Goal: Transaction & Acquisition: Book appointment/travel/reservation

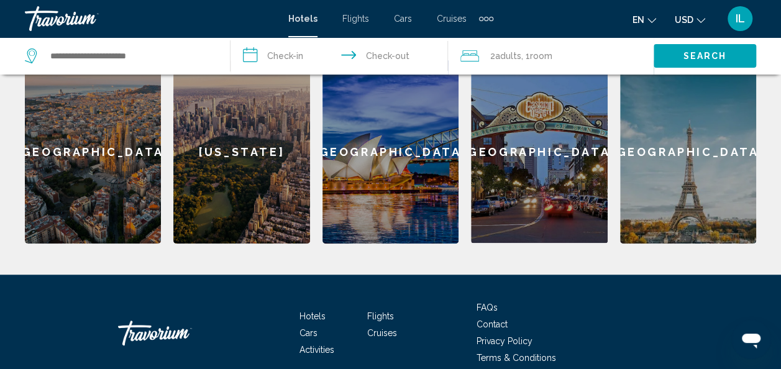
scroll to position [405, 0]
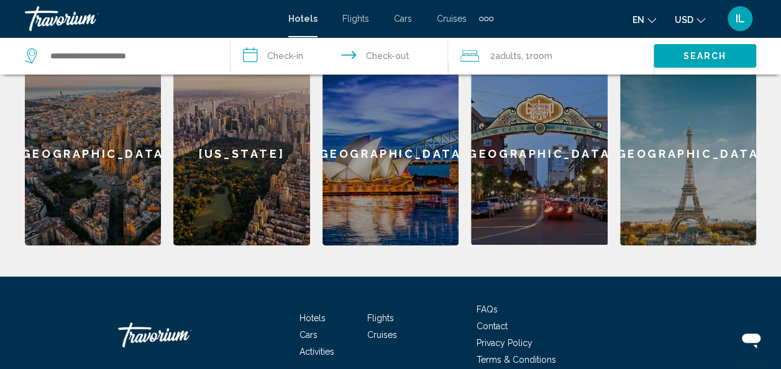
click at [531, 138] on div "[GEOGRAPHIC_DATA]" at bounding box center [539, 153] width 136 height 183
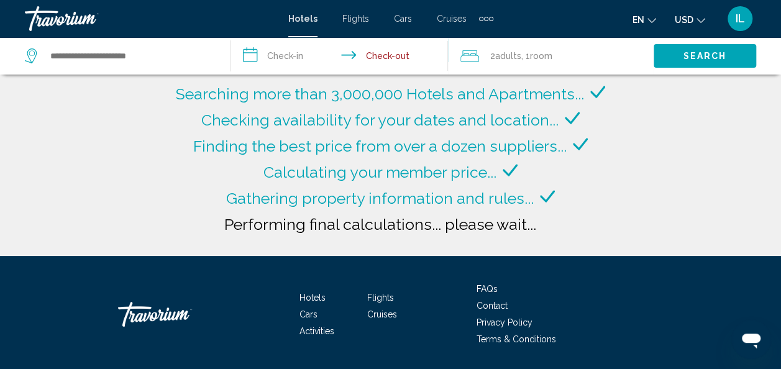
type input "**********"
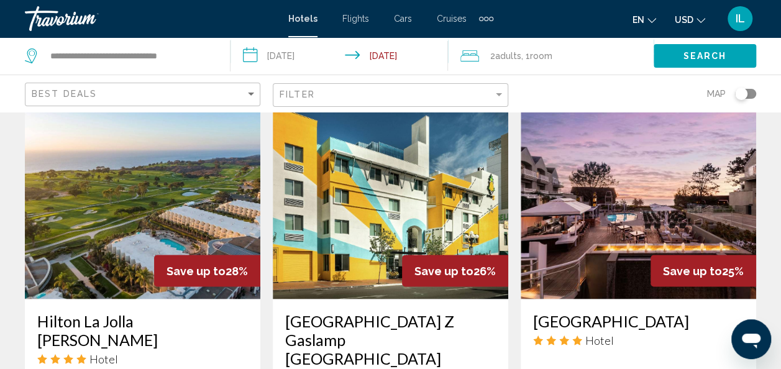
scroll to position [1046, 0]
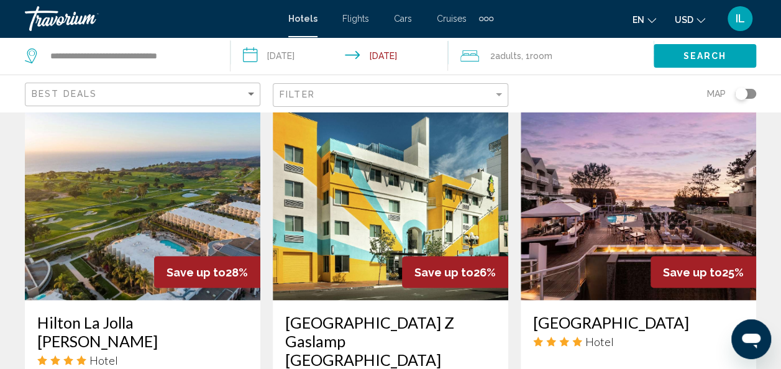
click at [117, 221] on img "Main content" at bounding box center [142, 200] width 235 height 199
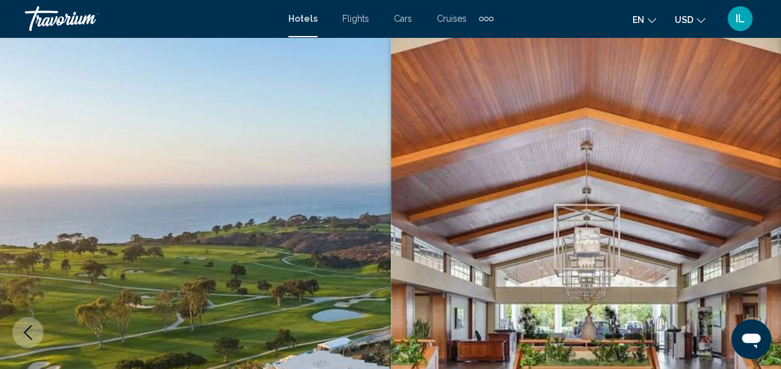
click at [763, 200] on img "Main content" at bounding box center [586, 332] width 391 height 590
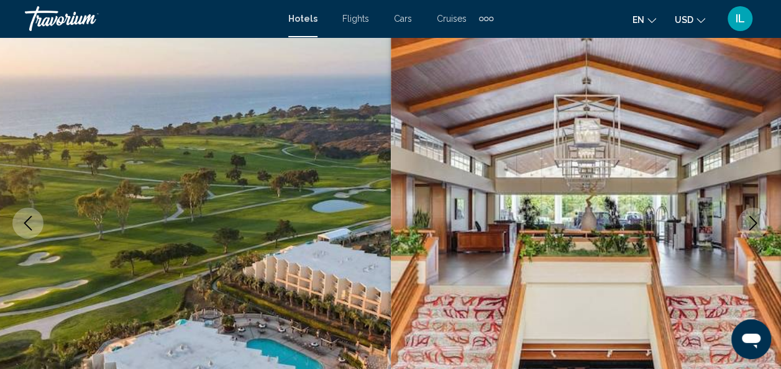
scroll to position [106, 0]
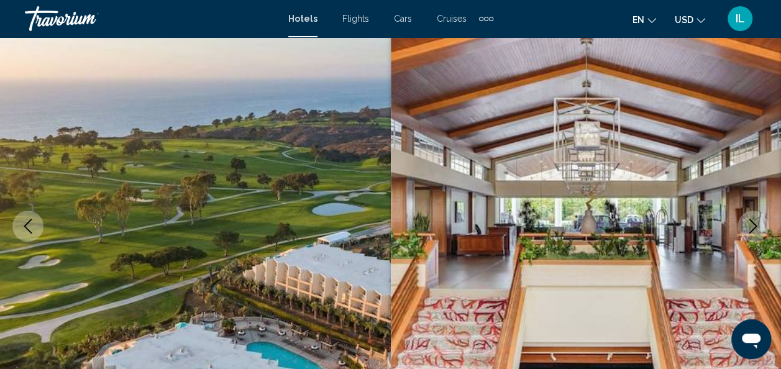
click at [29, 224] on icon "Previous image" at bounding box center [28, 226] width 15 height 15
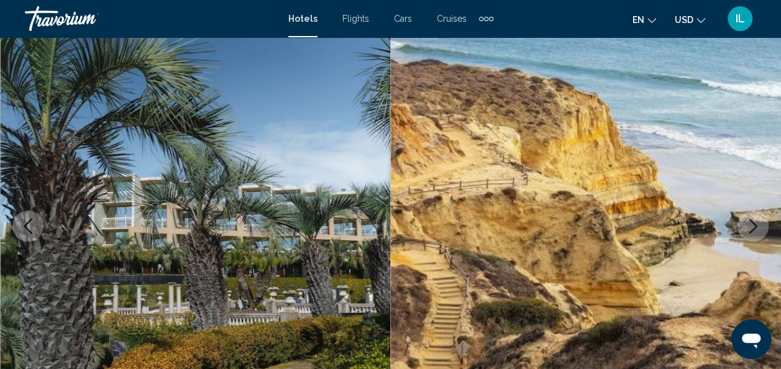
click at [29, 224] on icon "Previous image" at bounding box center [28, 226] width 15 height 15
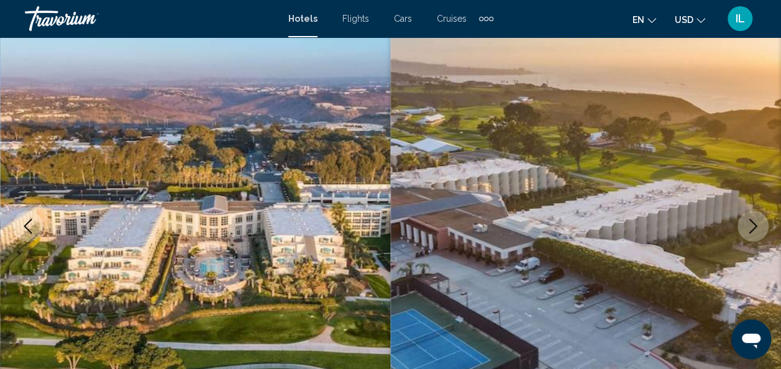
click at [29, 224] on icon "Previous image" at bounding box center [28, 226] width 15 height 15
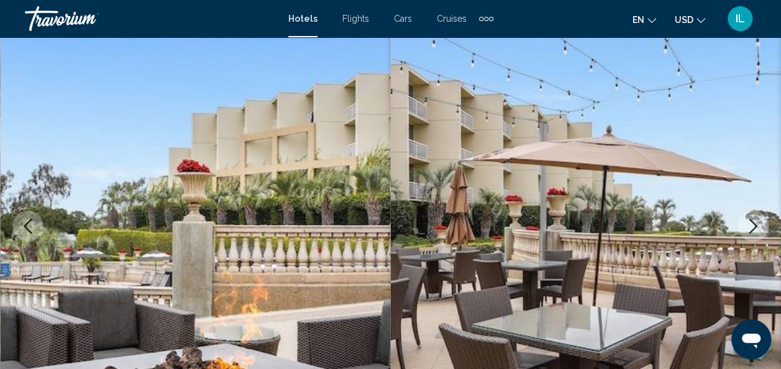
click at [29, 224] on icon "Previous image" at bounding box center [28, 226] width 15 height 15
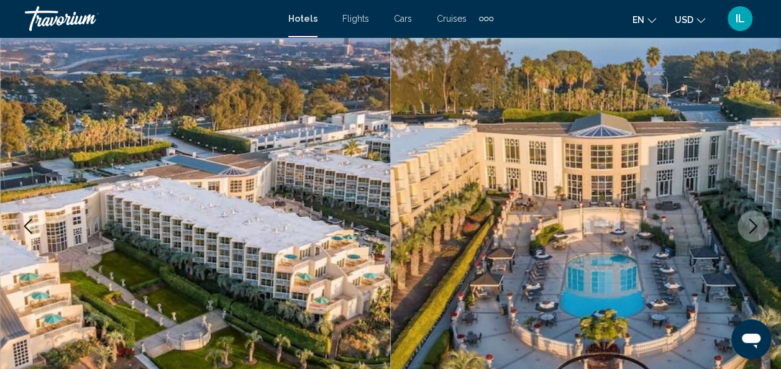
click at [29, 224] on icon "Previous image" at bounding box center [28, 226] width 15 height 15
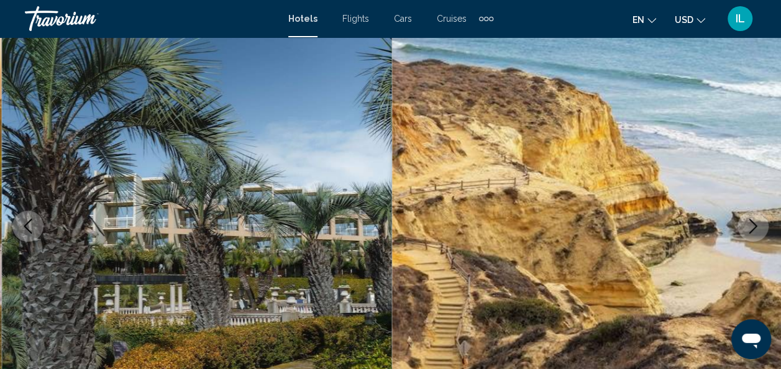
scroll to position [0, 3122]
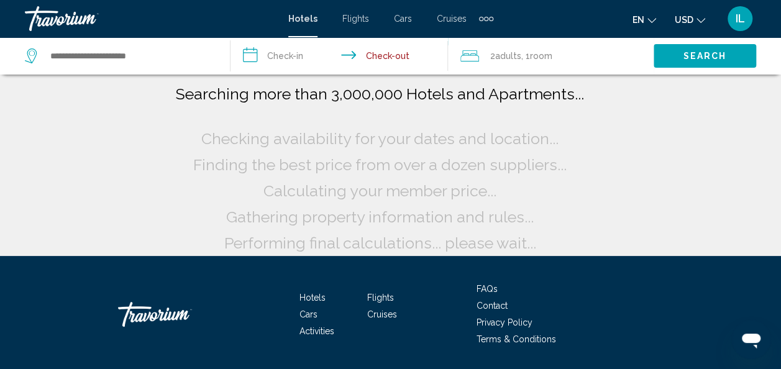
click at [257, 58] on input "**********" at bounding box center [342, 57] width 223 height 41
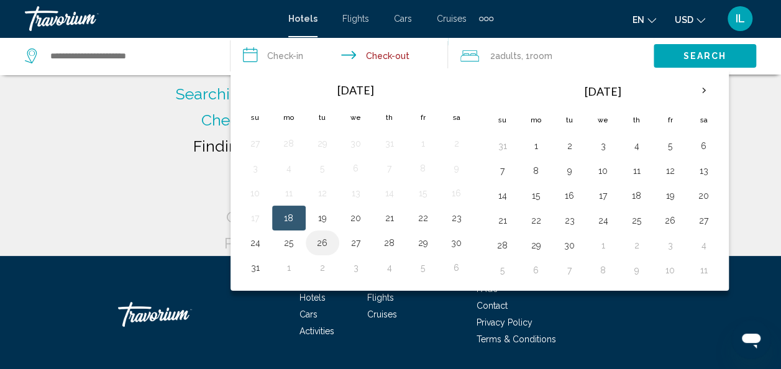
click at [314, 242] on button "26" at bounding box center [323, 242] width 20 height 17
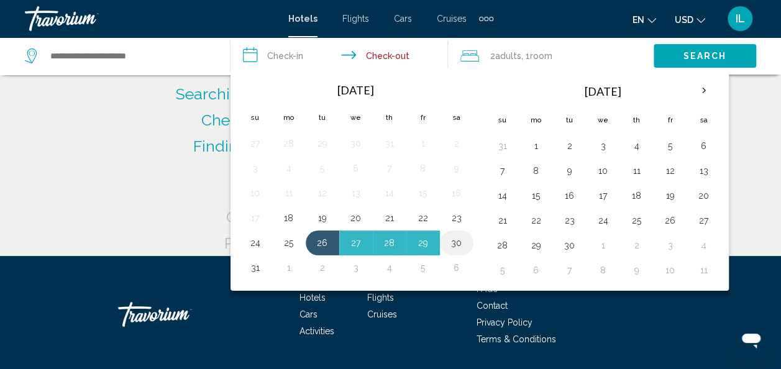
click at [459, 245] on button "30" at bounding box center [457, 242] width 20 height 17
type input "**********"
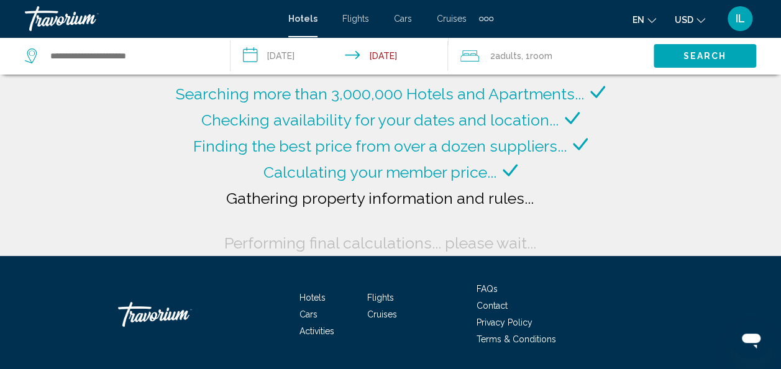
click at [486, 65] on div "2 Adult Adults , 1 Room rooms" at bounding box center [556, 55] width 193 height 37
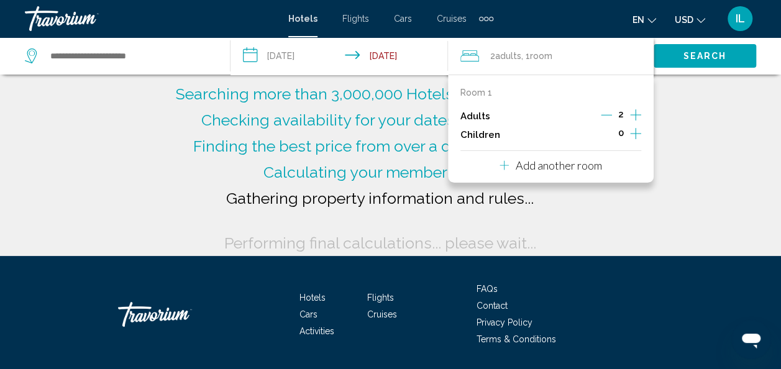
type input "**********"
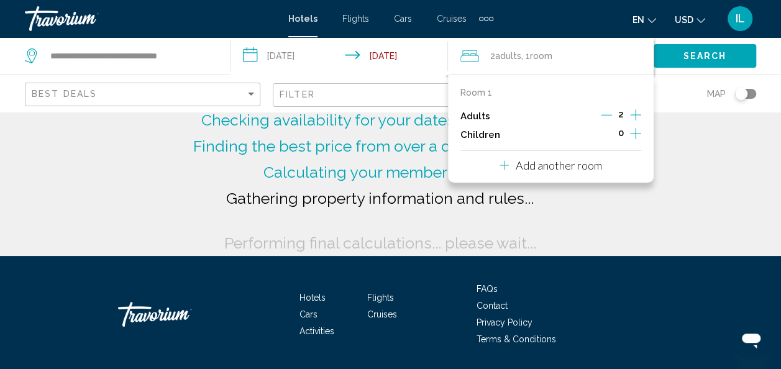
click at [633, 135] on icon "Increment children" at bounding box center [635, 133] width 11 height 15
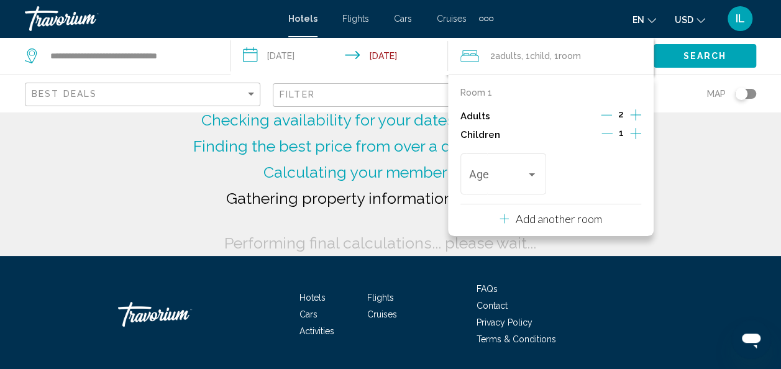
click at [633, 135] on icon "Increment children" at bounding box center [635, 133] width 11 height 15
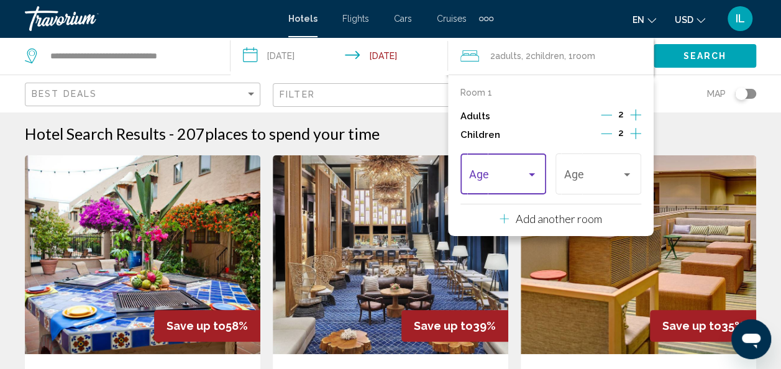
click at [533, 180] on div "Travelers: 2 adults, 2 children" at bounding box center [503, 177] width 69 height 12
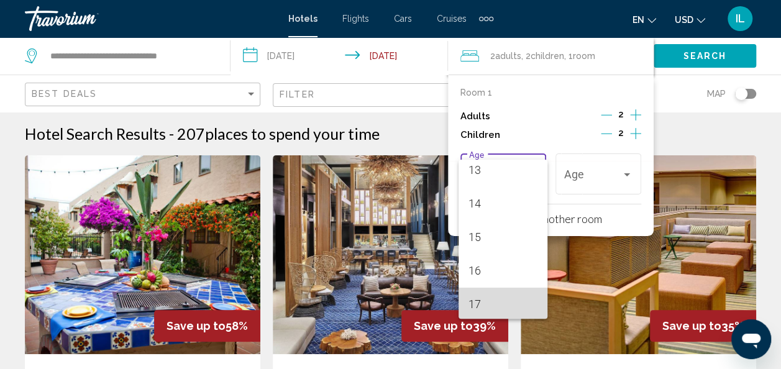
click at [512, 295] on span "17" at bounding box center [503, 305] width 69 height 34
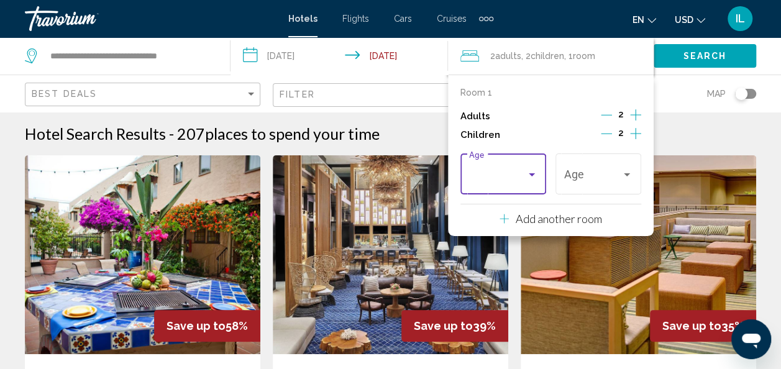
scroll to position [445, 0]
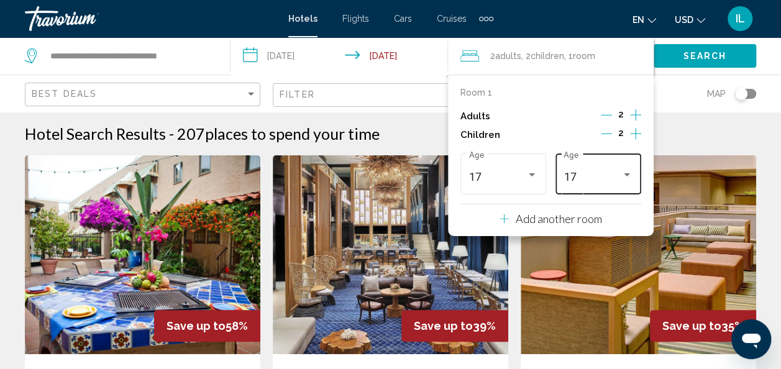
click at [633, 178] on div "17 Age" at bounding box center [598, 172] width 86 height 44
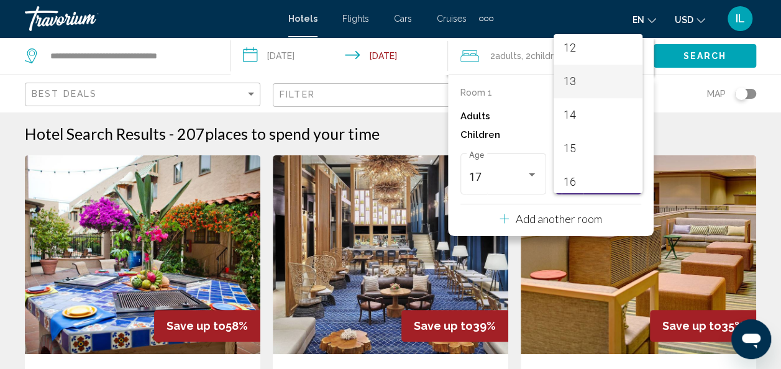
scroll to position [405, 0]
click at [576, 47] on span "12" at bounding box center [598, 49] width 69 height 34
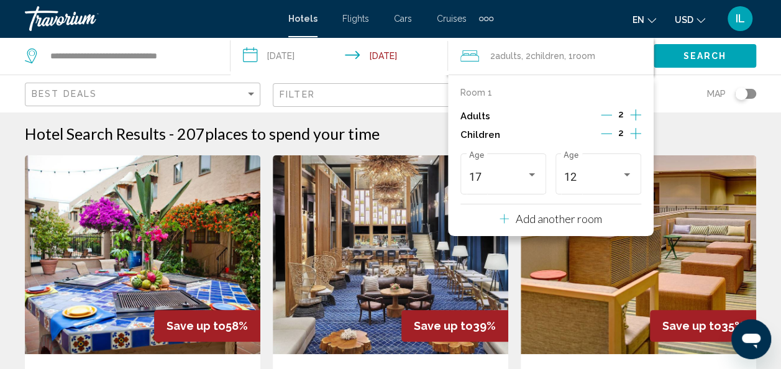
click at [570, 66] on div "2 Adult Adults , 2 Child Children , 1 Room rooms" at bounding box center [556, 55] width 193 height 37
click at [533, 48] on span ", 2 Child Children" at bounding box center [542, 55] width 43 height 17
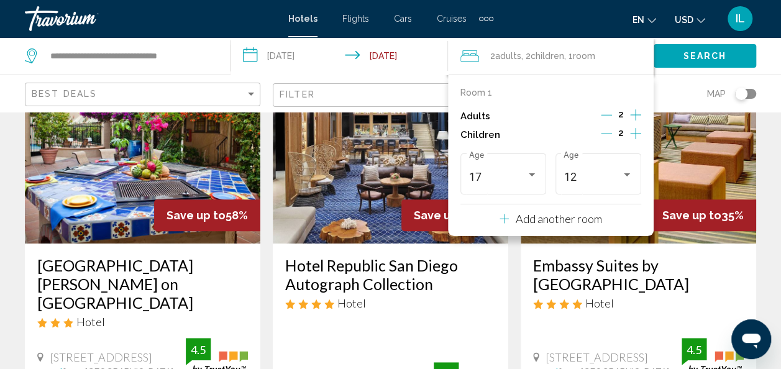
scroll to position [94, 0]
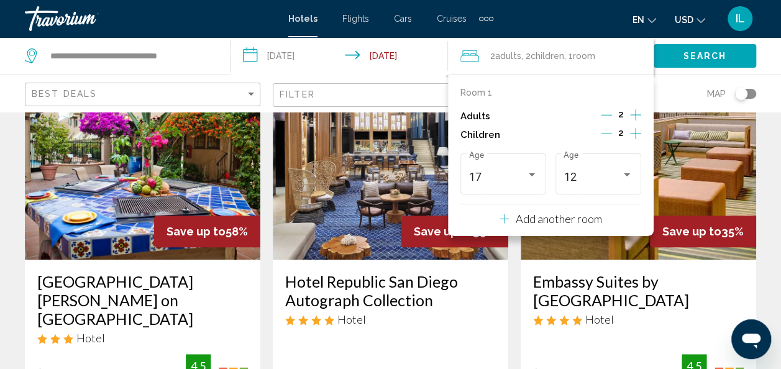
click at [467, 52] on icon "Travelers: 2 adults, 2 children" at bounding box center [469, 55] width 19 height 15
click at [536, 52] on span "Children" at bounding box center [548, 56] width 34 height 10
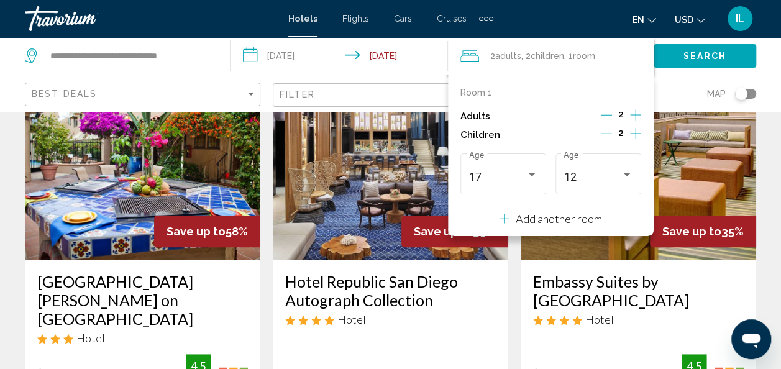
click at [536, 52] on span "Children" at bounding box center [548, 56] width 34 height 10
click at [514, 99] on div "Room 1 Adults 2 Children 2 17 Age 12 Age" at bounding box center [550, 143] width 181 height 110
click at [485, 94] on p "Room 1" at bounding box center [476, 93] width 32 height 10
click at [379, 244] on img "Main content" at bounding box center [390, 160] width 235 height 199
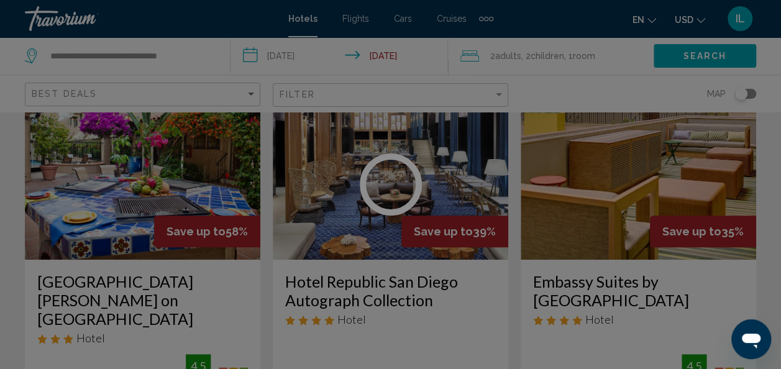
scroll to position [148, 0]
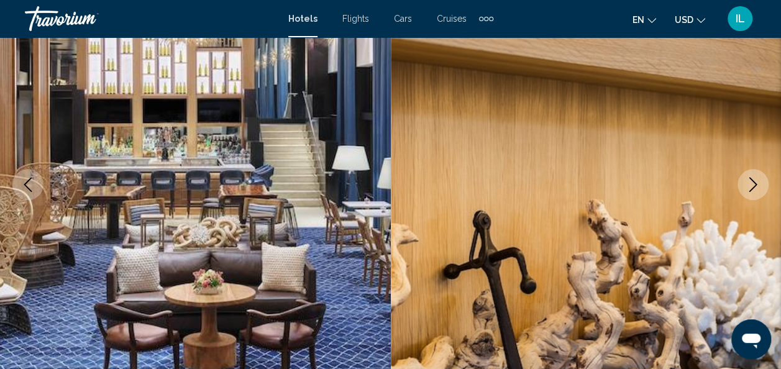
click at [754, 179] on icon "Next image" at bounding box center [753, 184] width 15 height 15
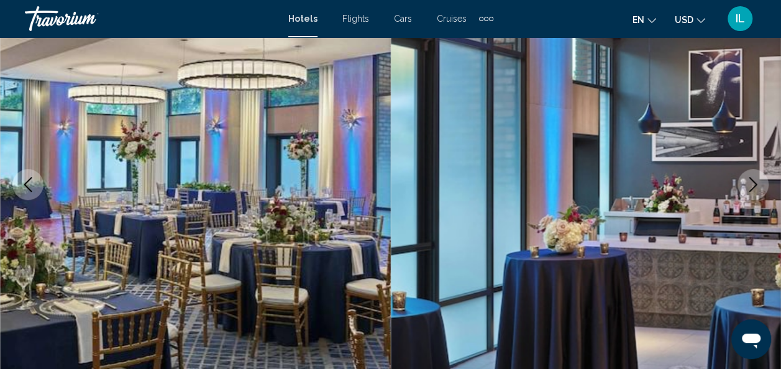
click at [753, 185] on icon "Next image" at bounding box center [753, 184] width 15 height 15
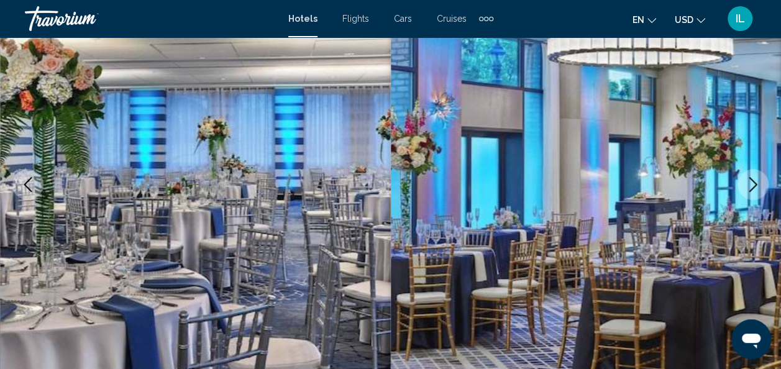
click at [753, 185] on icon "Next image" at bounding box center [753, 184] width 15 height 15
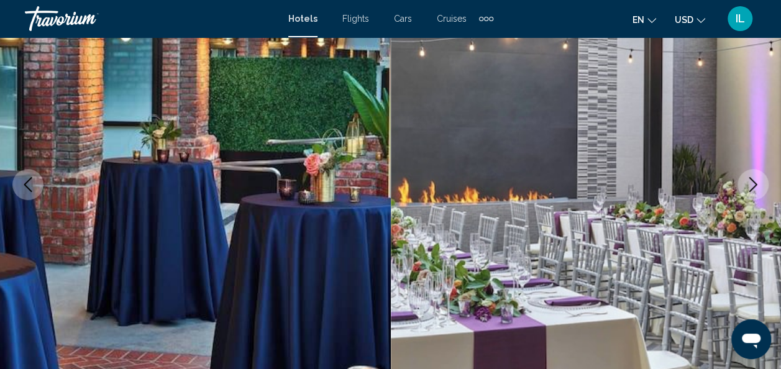
click at [753, 185] on icon "Next image" at bounding box center [753, 184] width 15 height 15
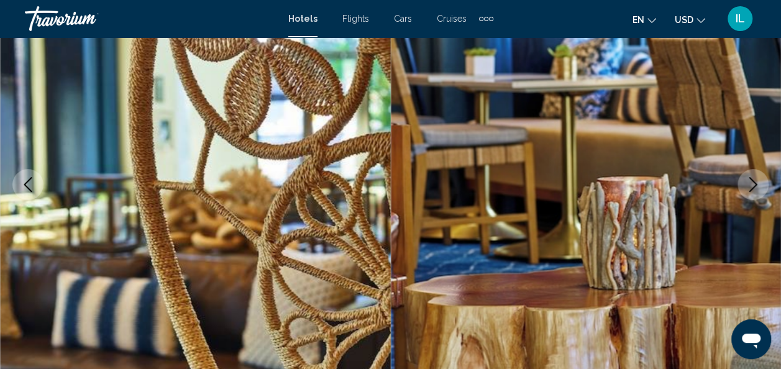
click at [756, 176] on button "Next image" at bounding box center [753, 184] width 31 height 31
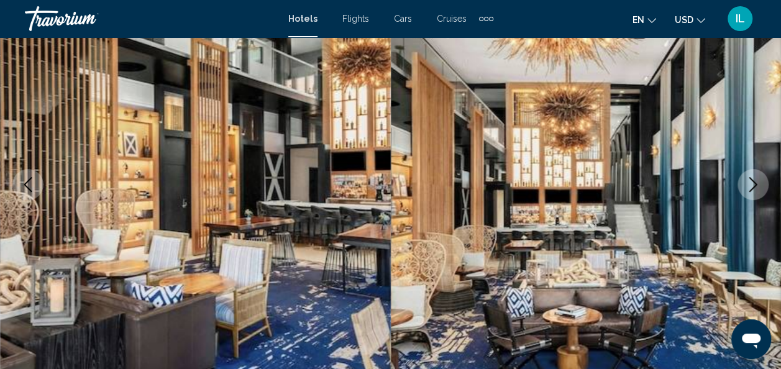
click at [756, 176] on button "Next image" at bounding box center [753, 184] width 31 height 31
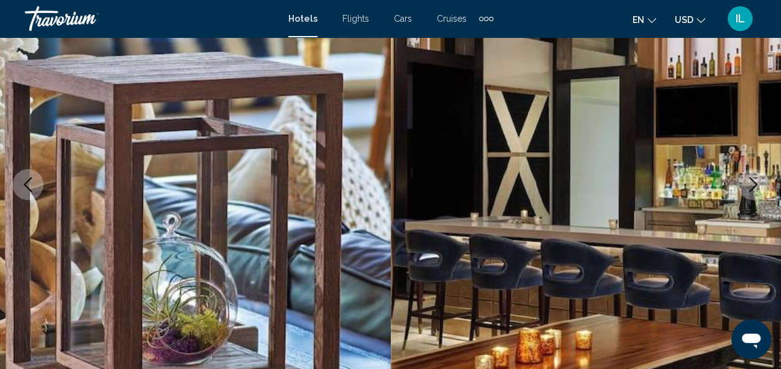
click at [757, 178] on icon "Next image" at bounding box center [753, 184] width 15 height 15
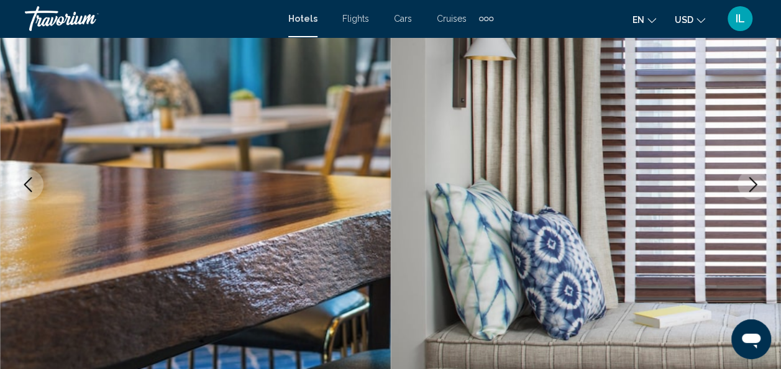
click at [757, 178] on icon "Next image" at bounding box center [753, 184] width 15 height 15
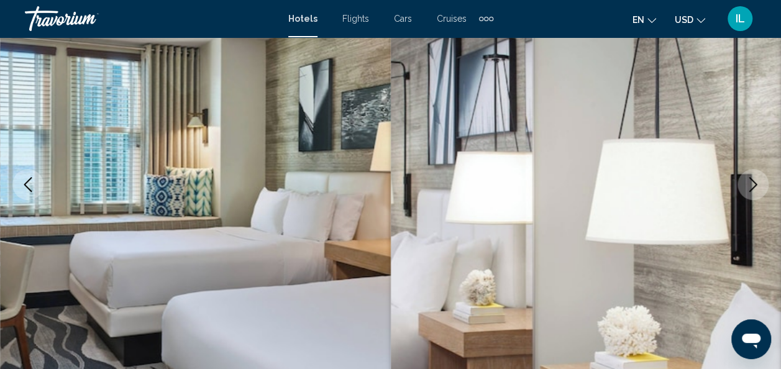
click at [757, 178] on icon "Next image" at bounding box center [753, 184] width 15 height 15
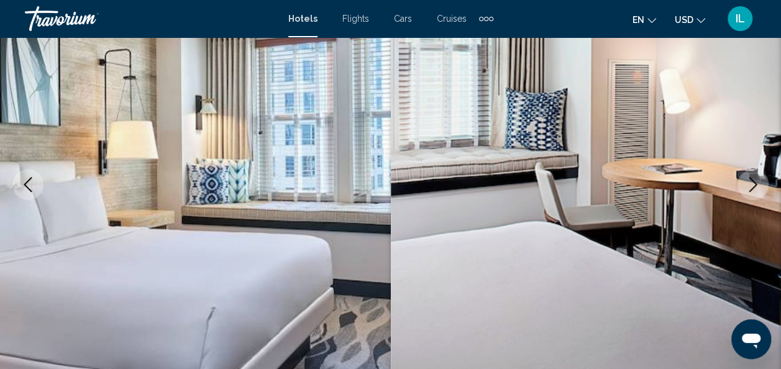
click at [757, 178] on icon "Next image" at bounding box center [753, 184] width 15 height 15
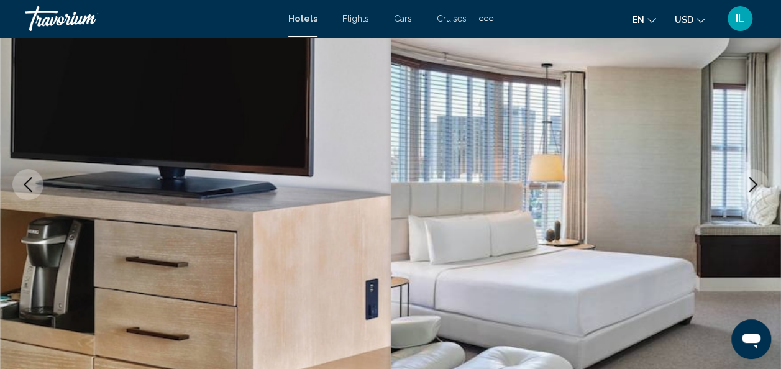
click at [757, 178] on icon "Next image" at bounding box center [753, 184] width 15 height 15
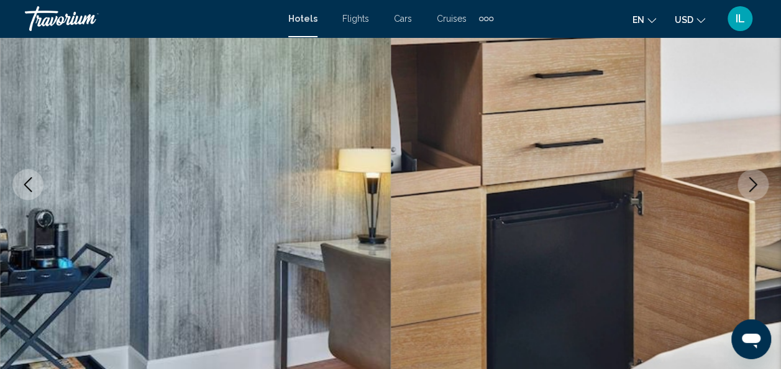
click at [757, 178] on icon "Next image" at bounding box center [753, 184] width 15 height 15
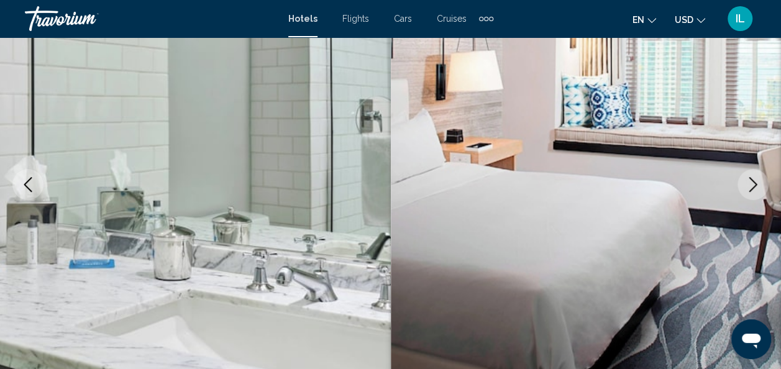
click at [757, 178] on icon "Next image" at bounding box center [753, 184] width 15 height 15
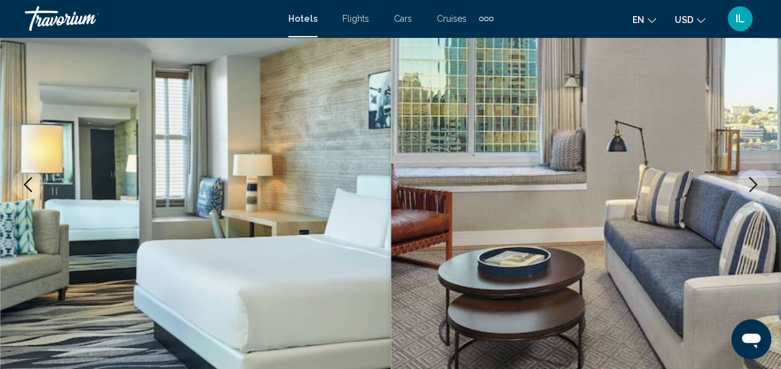
click at [757, 178] on icon "Next image" at bounding box center [753, 184] width 15 height 15
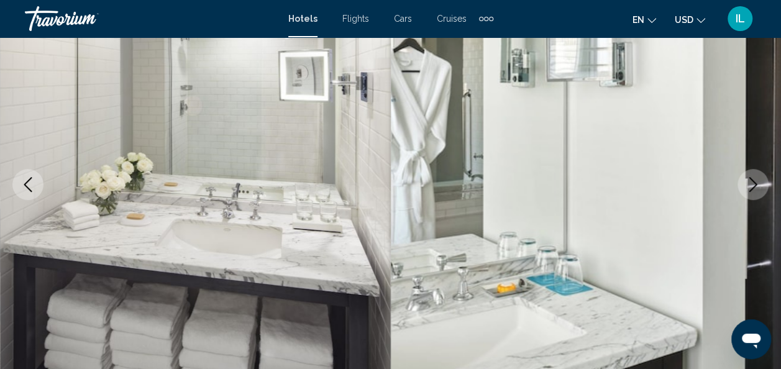
click at [757, 178] on icon "Next image" at bounding box center [753, 184] width 15 height 15
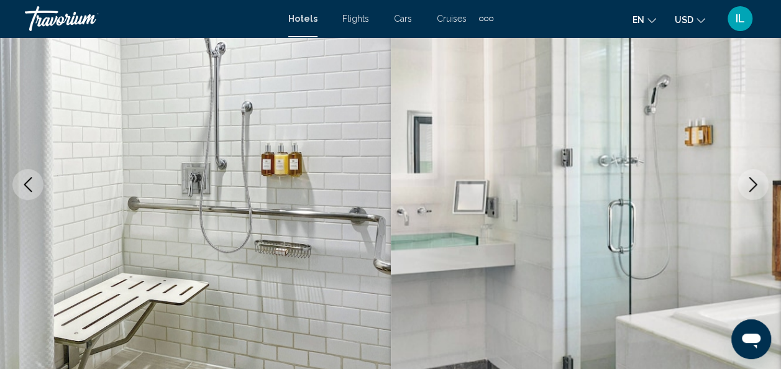
click at [757, 178] on icon "Next image" at bounding box center [753, 184] width 15 height 15
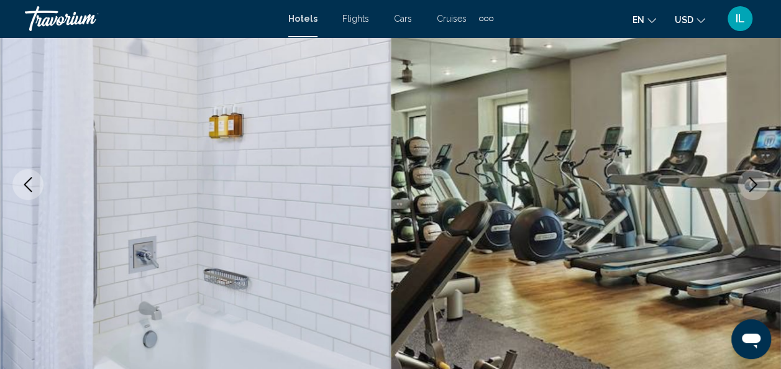
click at [757, 178] on icon "Next image" at bounding box center [753, 184] width 15 height 15
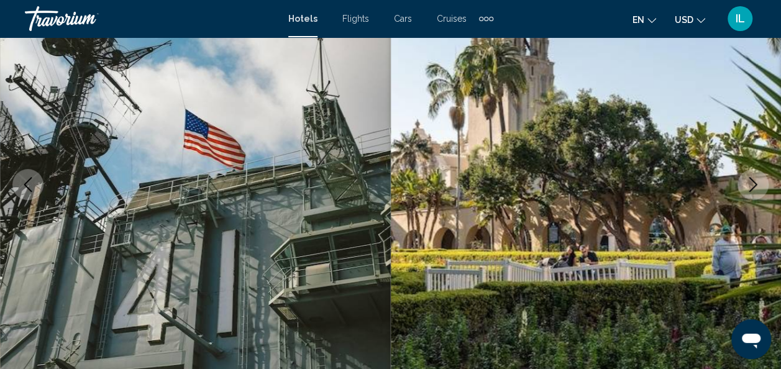
click at [757, 178] on icon "Next image" at bounding box center [753, 184] width 15 height 15
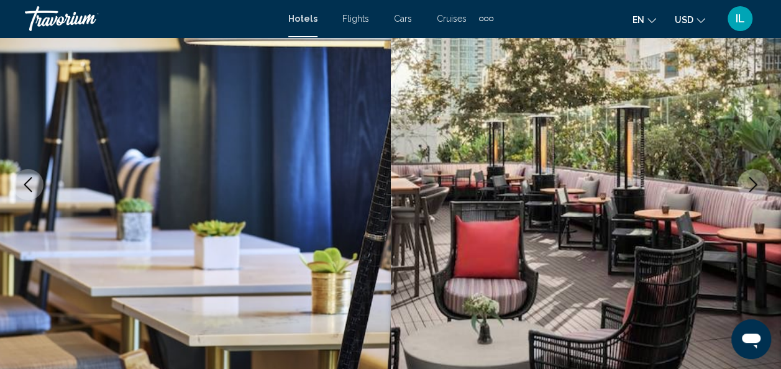
click at [39, 189] on button "Previous image" at bounding box center [27, 184] width 31 height 31
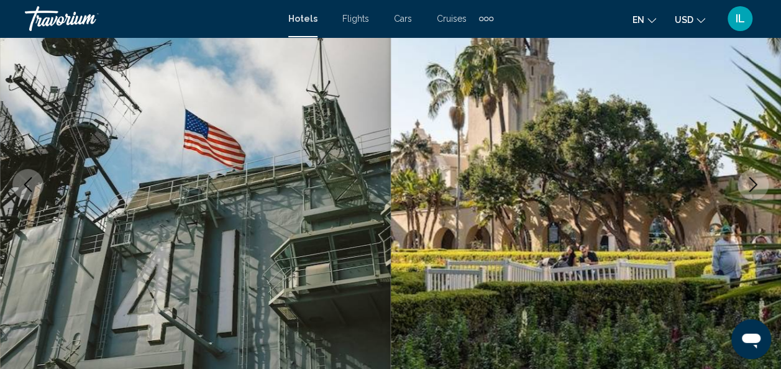
click at [747, 193] on button "Next image" at bounding box center [753, 184] width 31 height 31
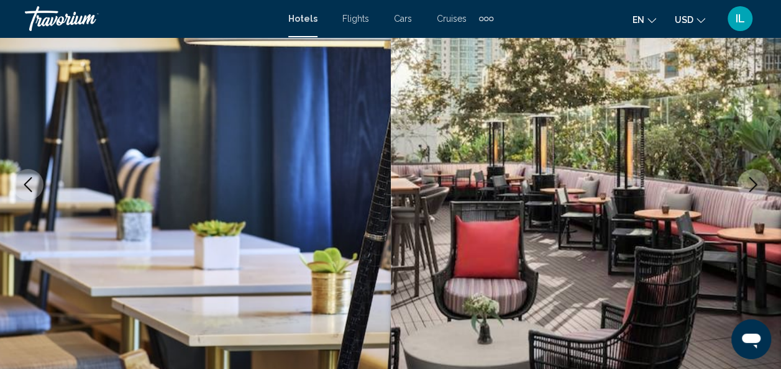
click at [747, 193] on button "Next image" at bounding box center [753, 184] width 31 height 31
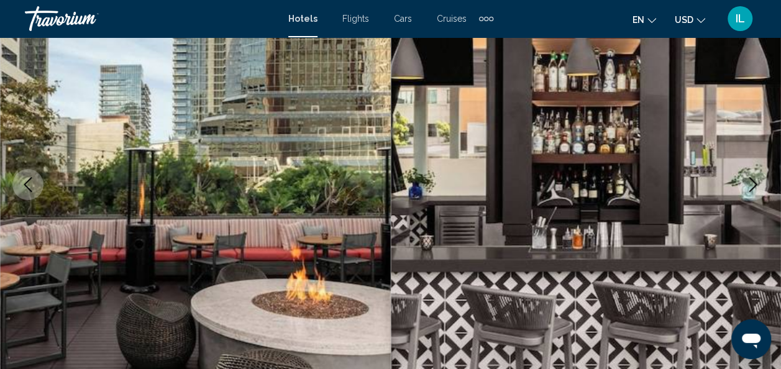
click at [747, 193] on button "Next image" at bounding box center [753, 184] width 31 height 31
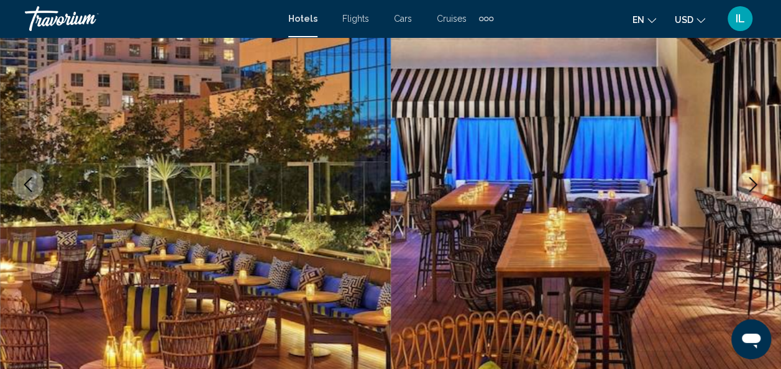
click at [747, 193] on button "Next image" at bounding box center [753, 184] width 31 height 31
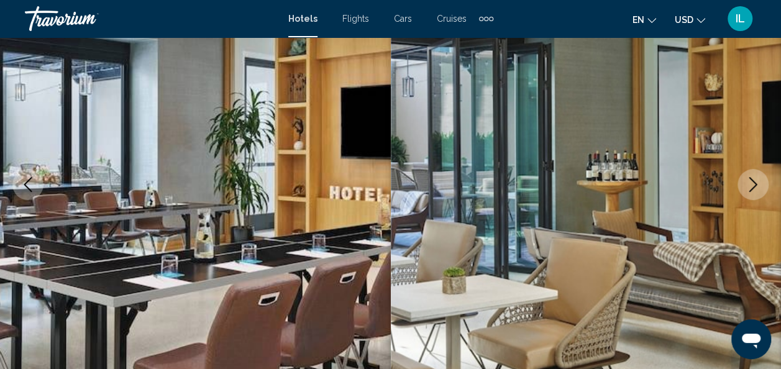
click at [747, 193] on button "Next image" at bounding box center [753, 184] width 31 height 31
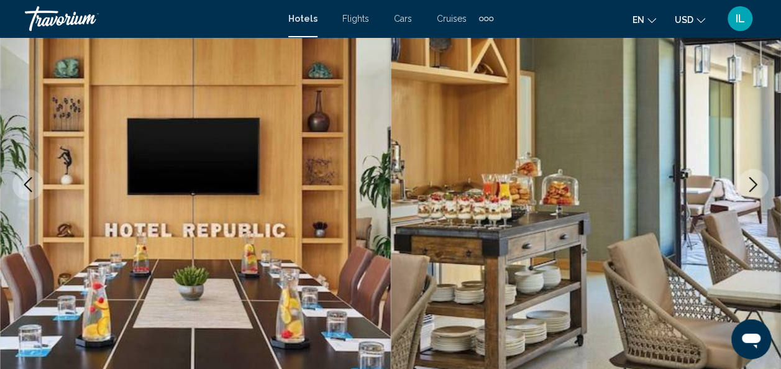
click at [747, 193] on button "Next image" at bounding box center [753, 184] width 31 height 31
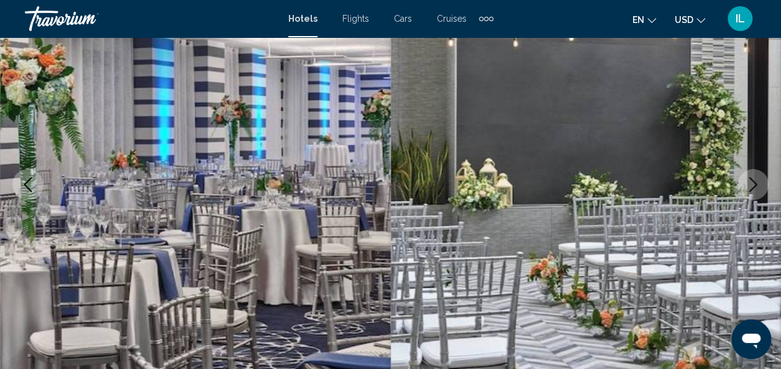
click at [747, 193] on button "Next image" at bounding box center [753, 184] width 31 height 31
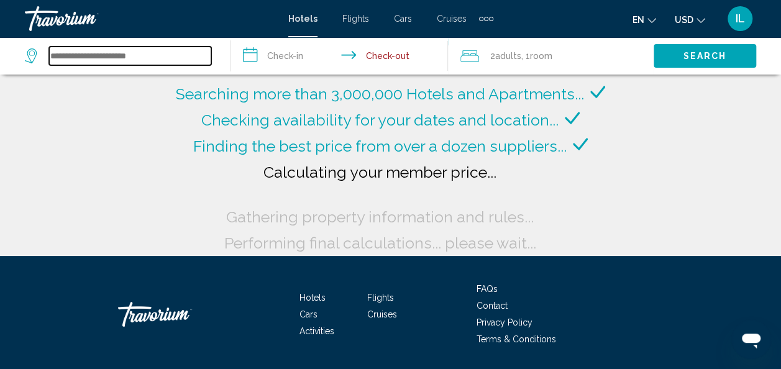
click at [94, 60] on input "Search widget" at bounding box center [130, 56] width 162 height 19
click at [133, 50] on input "Search widget" at bounding box center [130, 56] width 162 height 19
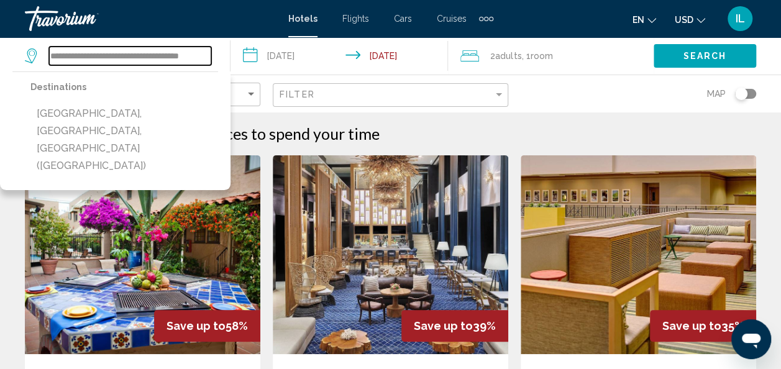
click at [191, 51] on input "**********" at bounding box center [130, 56] width 162 height 19
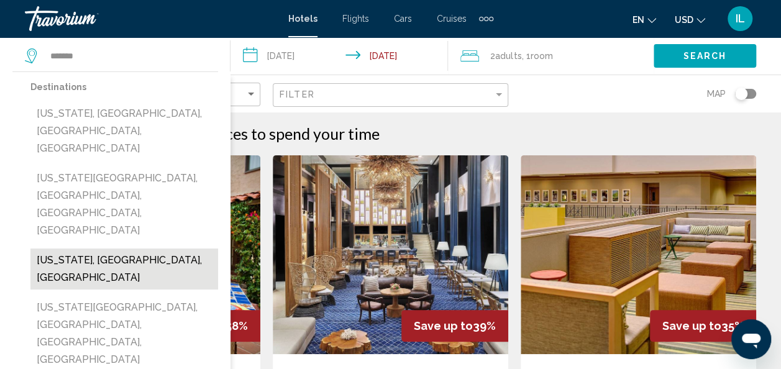
click at [110, 249] on button "[US_STATE], [GEOGRAPHIC_DATA], [GEOGRAPHIC_DATA]" at bounding box center [124, 269] width 188 height 41
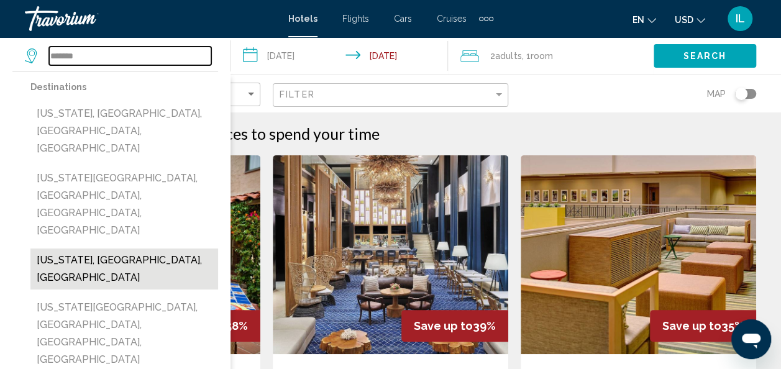
type input "**********"
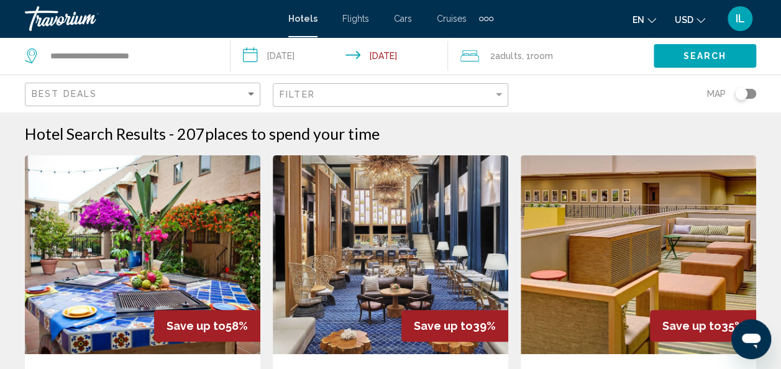
click at [288, 56] on input "**********" at bounding box center [342, 57] width 222 height 41
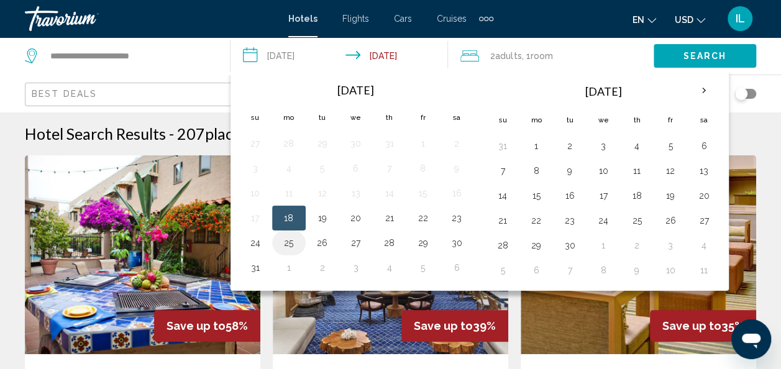
click at [299, 239] on td "25" at bounding box center [289, 243] width 34 height 25
click at [314, 239] on button "26" at bounding box center [323, 242] width 20 height 17
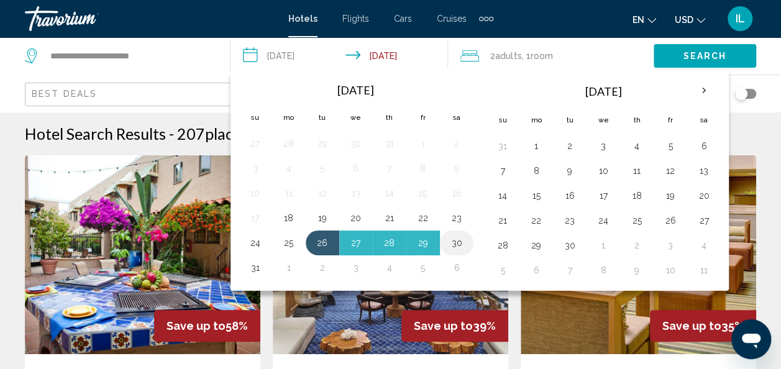
drag, startPoint x: 323, startPoint y: 244, endPoint x: 465, endPoint y: 245, distance: 141.7
click at [465, 245] on tr "24 25 26 27 28 29 30" at bounding box center [356, 243] width 235 height 25
click at [465, 245] on td "30" at bounding box center [457, 243] width 34 height 25
click at [451, 239] on button "30" at bounding box center [457, 242] width 20 height 17
type input "**********"
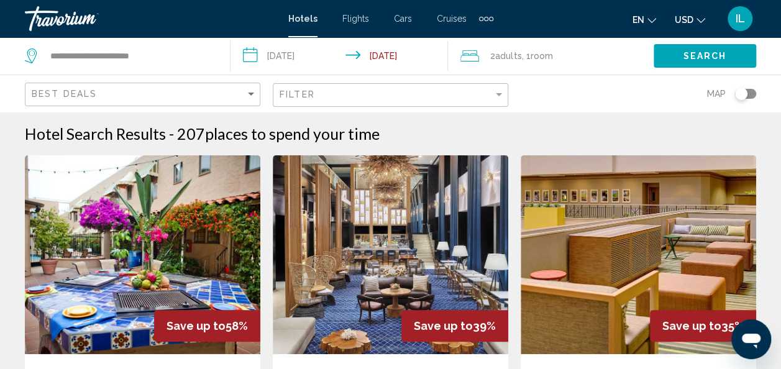
click at [549, 53] on span "Room" at bounding box center [541, 56] width 22 height 10
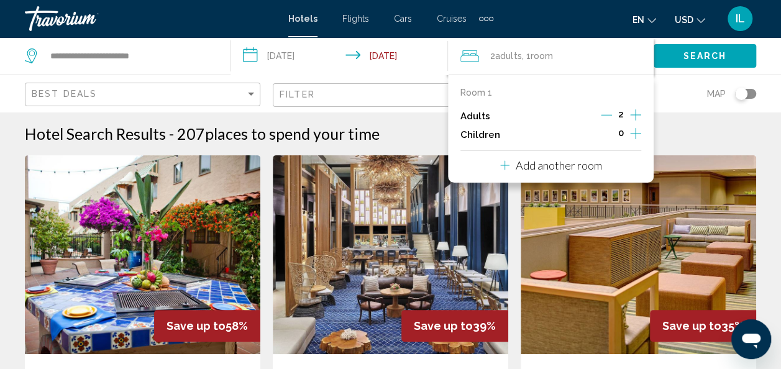
click at [641, 129] on icon "Increment children" at bounding box center [635, 133] width 11 height 15
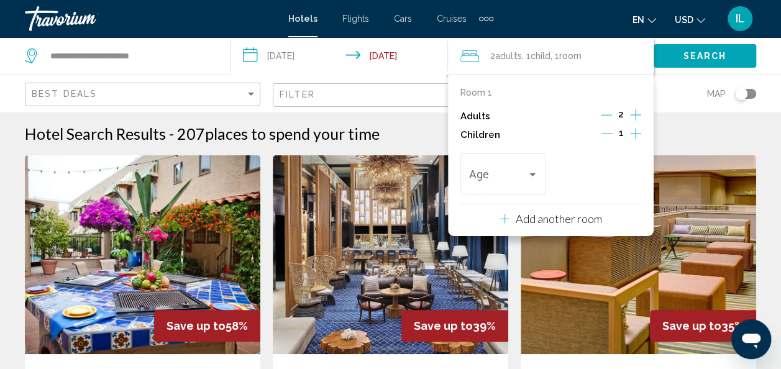
click at [641, 129] on icon "Increment children" at bounding box center [635, 133] width 11 height 15
click at [548, 71] on div "2 Adult Adults , 2 Child Children , 1 Room rooms" at bounding box center [556, 55] width 193 height 37
click at [528, 101] on div "Room 1 Adults 2 Children 2 Age Age" at bounding box center [550, 143] width 180 height 110
click at [526, 51] on span ", 2 Child Children" at bounding box center [542, 55] width 43 height 17
click at [529, 178] on div "Travelers: 2 adults, 2 children" at bounding box center [532, 175] width 11 height 10
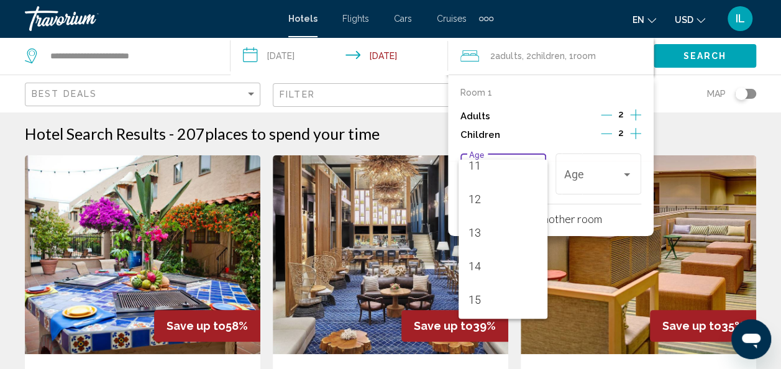
scroll to position [380, 0]
click at [498, 205] on span "12" at bounding box center [503, 199] width 69 height 34
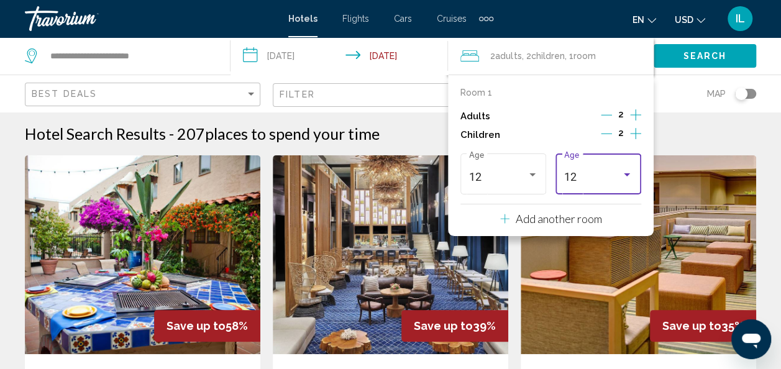
click at [625, 180] on div "12" at bounding box center [598, 177] width 69 height 12
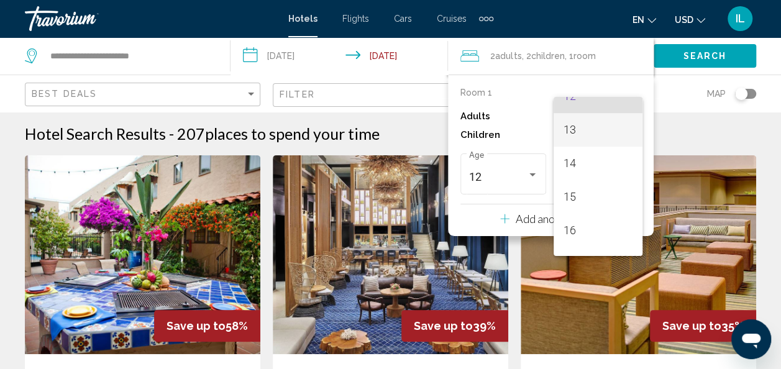
scroll to position [445, 0]
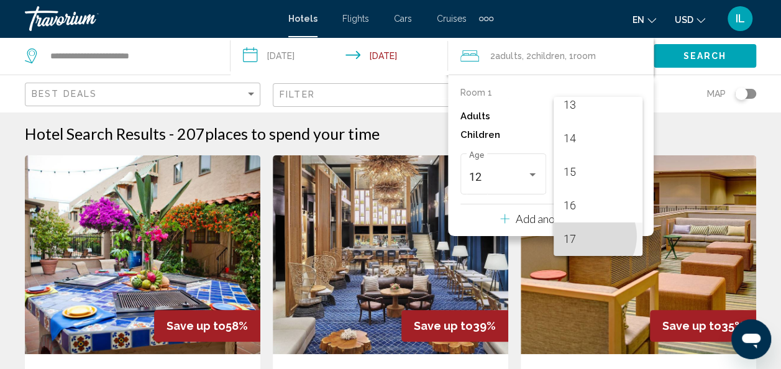
click at [584, 236] on span "17" at bounding box center [598, 239] width 69 height 34
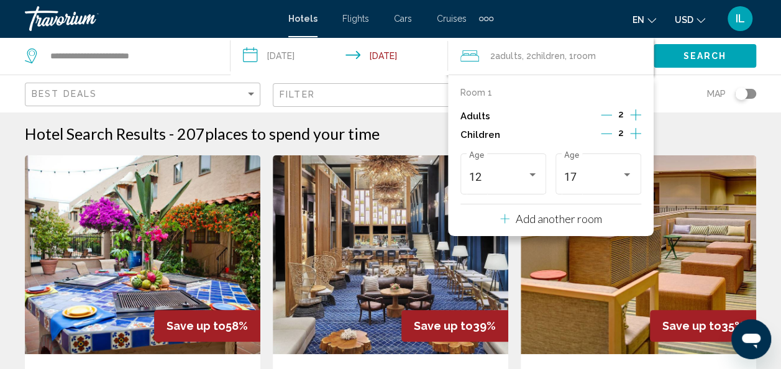
click at [437, 99] on div "Filter" at bounding box center [392, 95] width 225 height 23
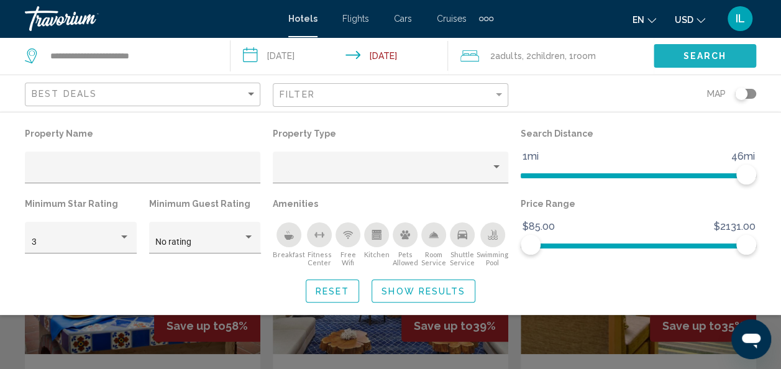
click at [665, 58] on button "Search" at bounding box center [705, 55] width 103 height 23
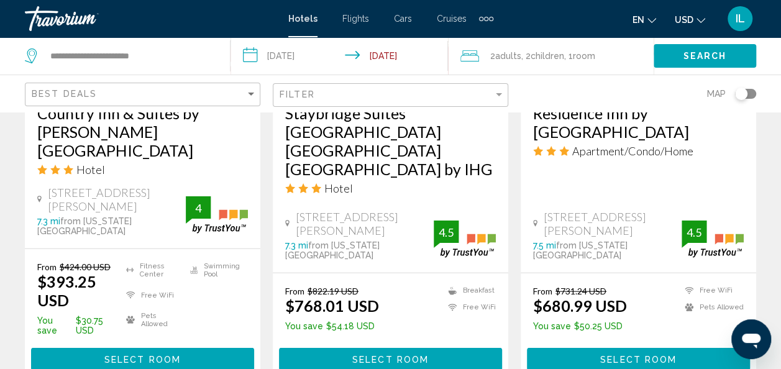
scroll to position [1274, 0]
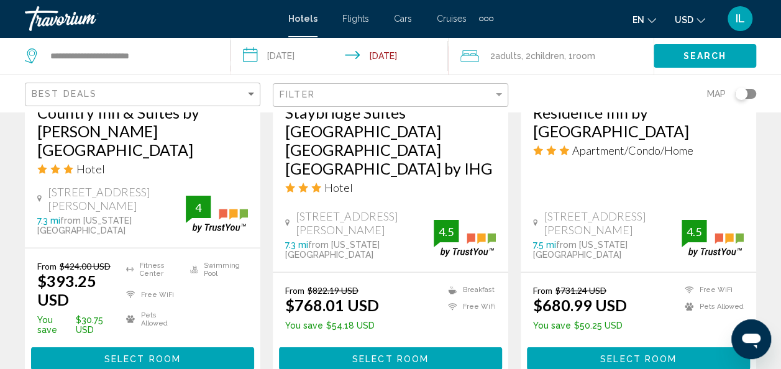
click at [31, 55] on icon "Search widget" at bounding box center [32, 55] width 15 height 15
click at [139, 66] on div "**********" at bounding box center [121, 55] width 193 height 37
click at [22, 52] on app-destination-search "**********" at bounding box center [115, 55] width 231 height 37
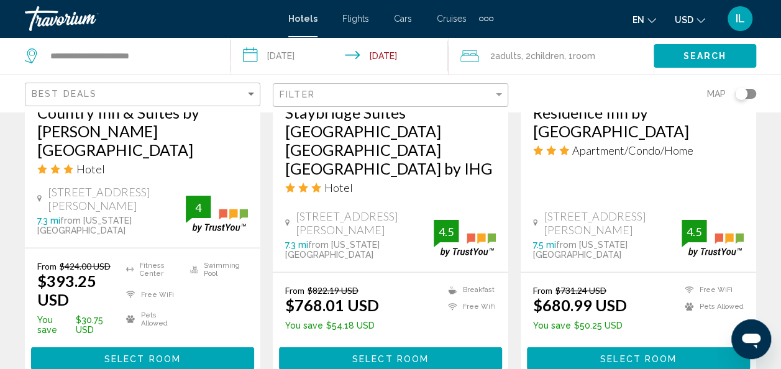
click at [22, 52] on app-destination-search "**********" at bounding box center [115, 55] width 231 height 37
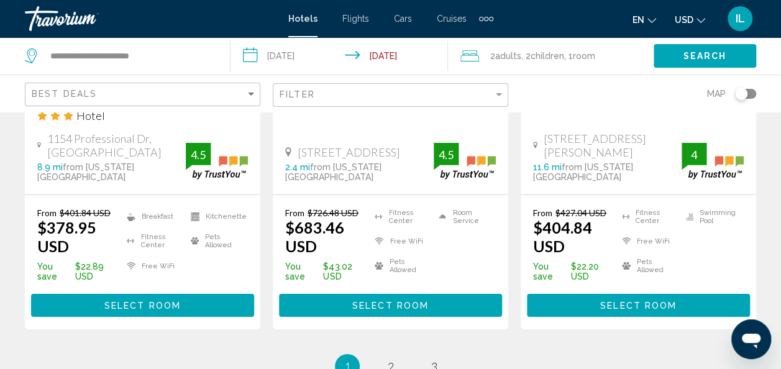
scroll to position [1846, 0]
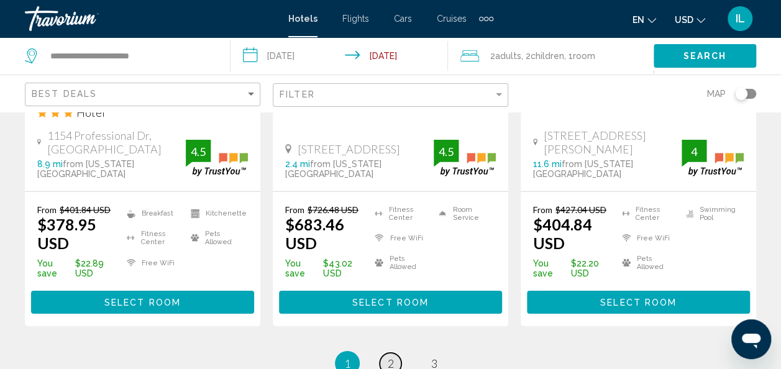
click at [391, 357] on span "2" at bounding box center [391, 364] width 6 height 14
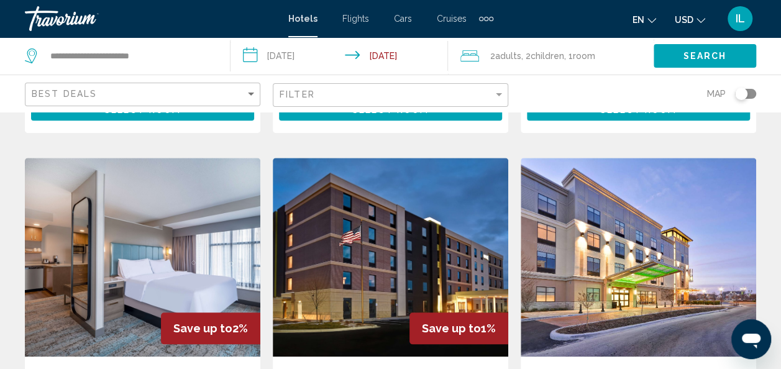
scroll to position [515, 0]
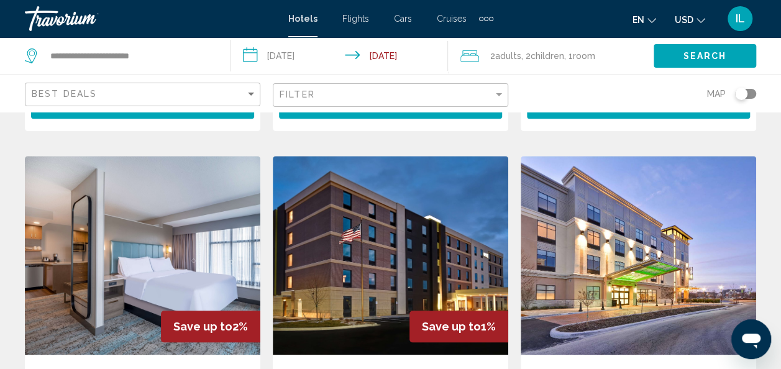
click at [570, 276] on img "Main content" at bounding box center [638, 255] width 235 height 199
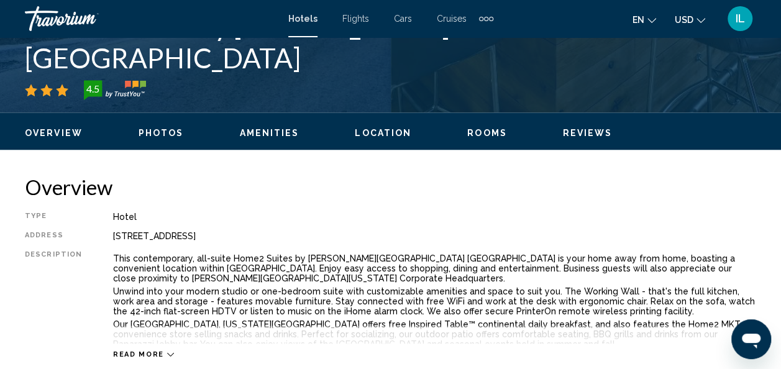
scroll to position [148, 0]
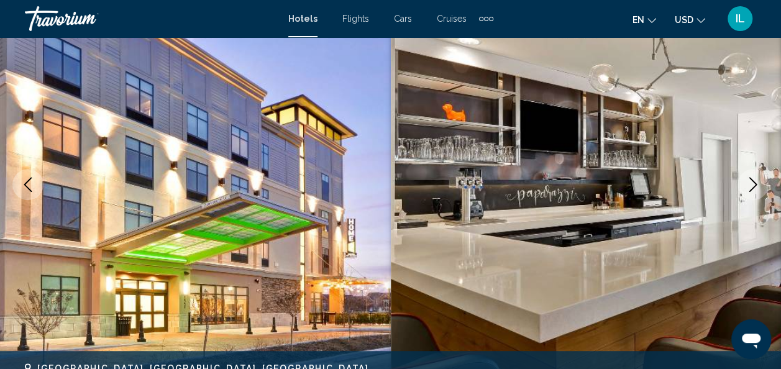
click at [751, 179] on icon "Next image" at bounding box center [753, 184] width 8 height 15
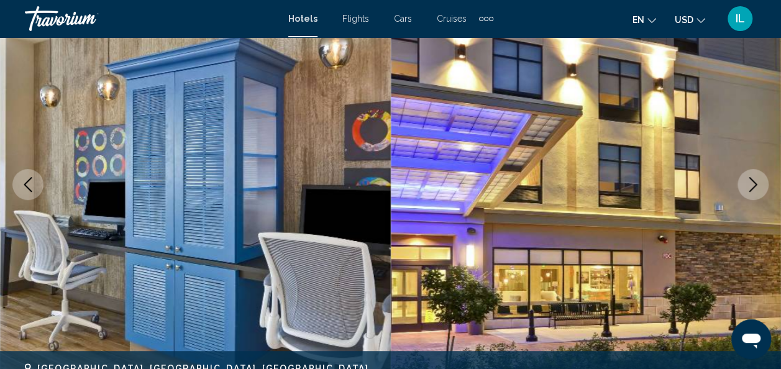
click at [751, 179] on icon "Next image" at bounding box center [753, 184] width 8 height 15
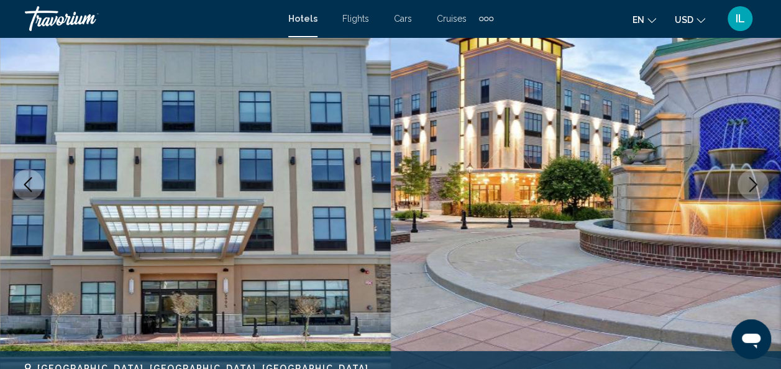
click at [751, 179] on icon "Next image" at bounding box center [753, 184] width 8 height 15
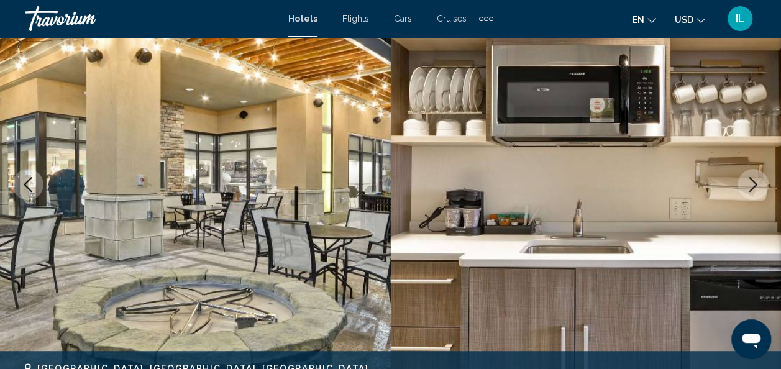
click at [751, 179] on icon "Next image" at bounding box center [753, 184] width 8 height 15
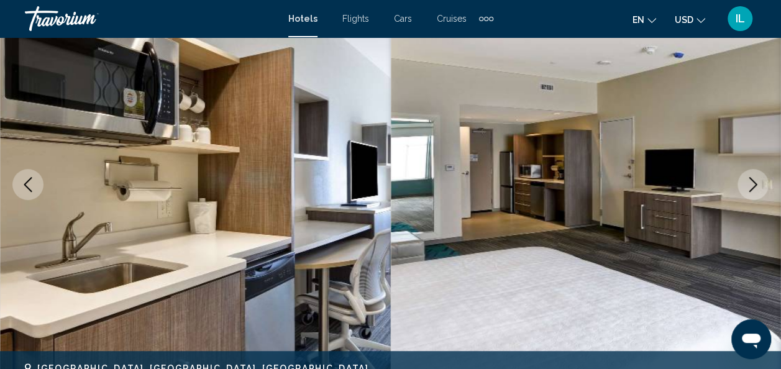
click at [751, 179] on icon "Next image" at bounding box center [753, 184] width 8 height 15
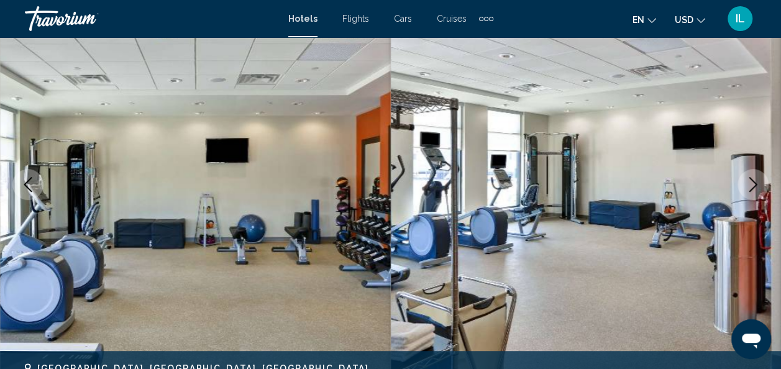
click at [751, 179] on icon "Next image" at bounding box center [753, 184] width 8 height 15
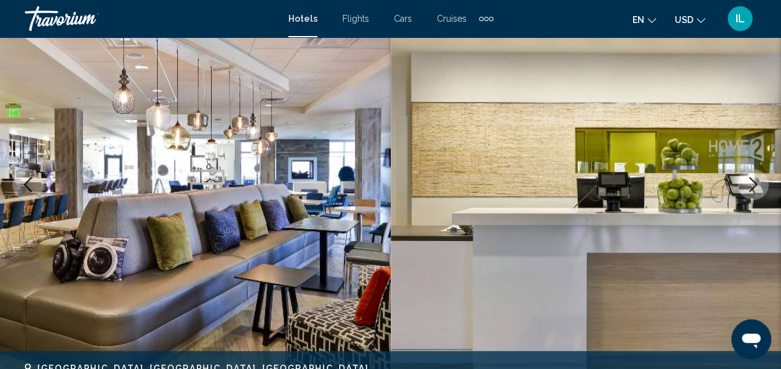
click at [751, 179] on icon "Next image" at bounding box center [753, 184] width 8 height 15
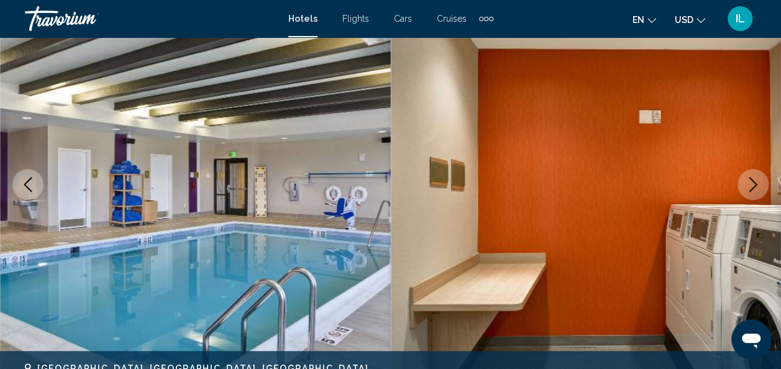
click at [751, 179] on icon "Next image" at bounding box center [753, 184] width 8 height 15
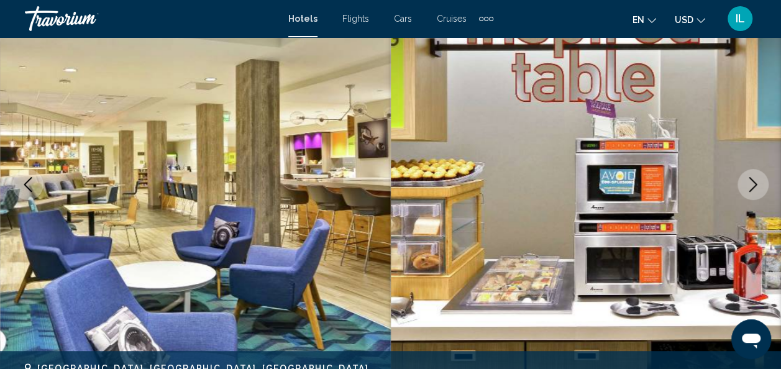
click at [751, 179] on icon "Next image" at bounding box center [753, 184] width 8 height 15
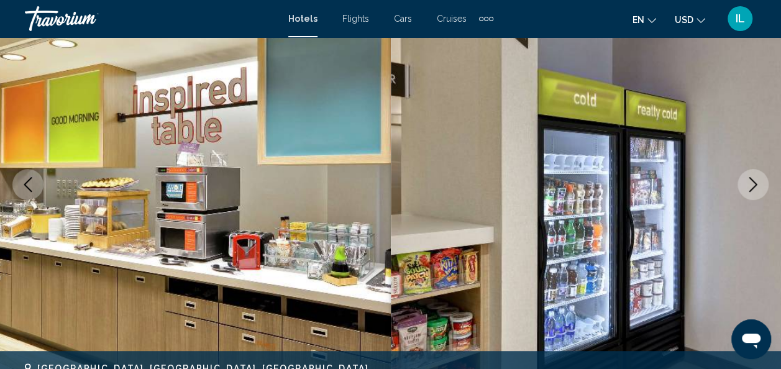
click at [751, 179] on icon "Next image" at bounding box center [753, 184] width 8 height 15
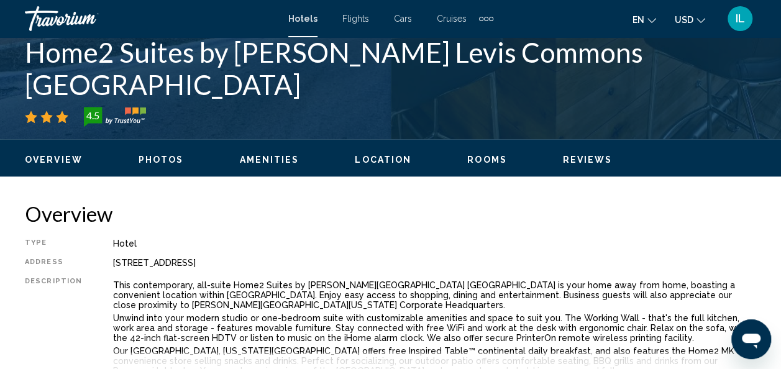
scroll to position [490, 0]
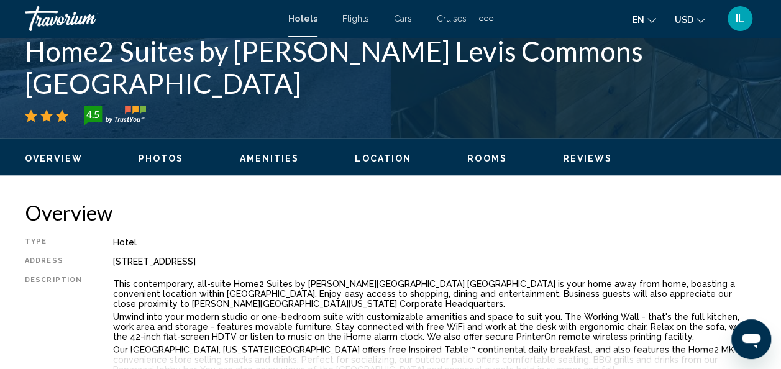
click at [162, 152] on ul "Overview Photos Amenities Location Rooms Reviews Check Availability" at bounding box center [390, 157] width 731 height 14
click at [152, 163] on span "Photos" at bounding box center [161, 158] width 45 height 10
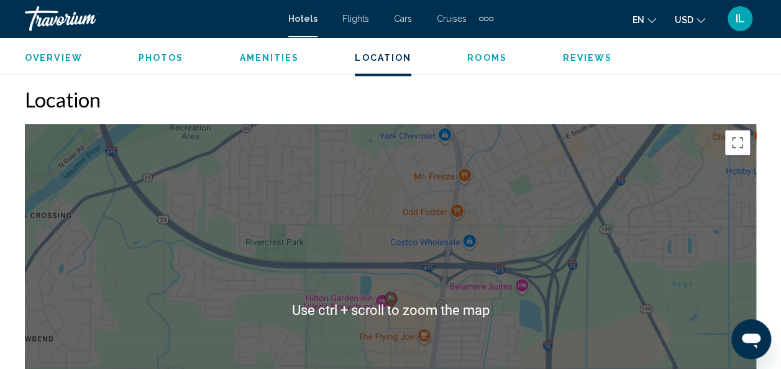
scroll to position [1348, 0]
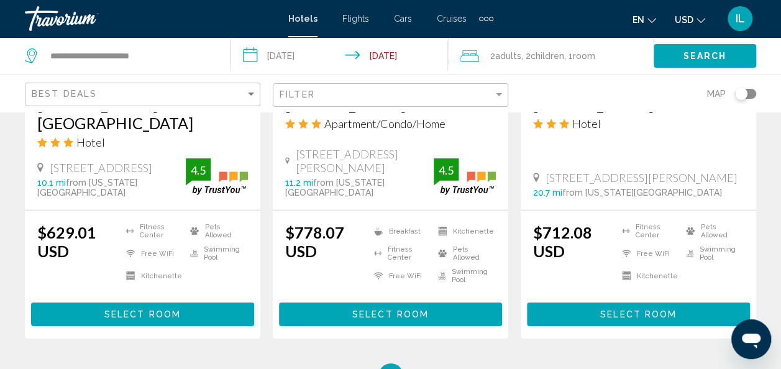
scroll to position [1829, 0]
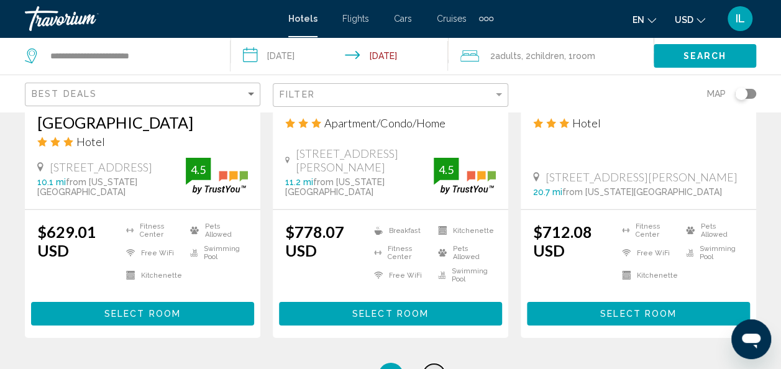
click at [429, 364] on link "page 3" at bounding box center [434, 375] width 22 height 22
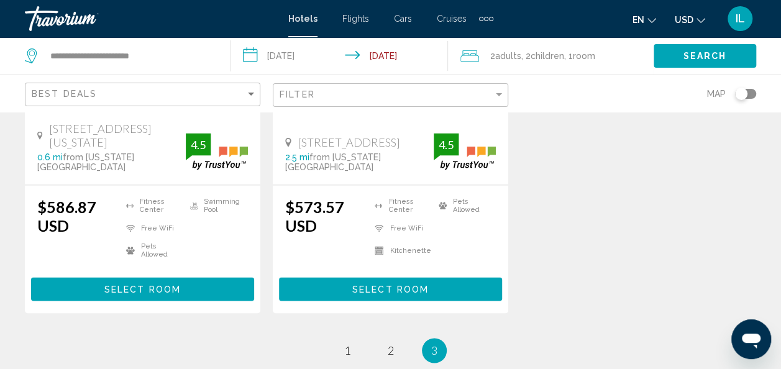
scroll to position [800, 0]
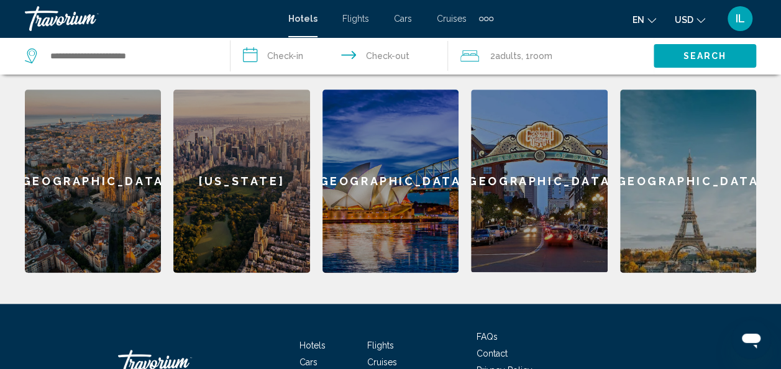
scroll to position [510, 0]
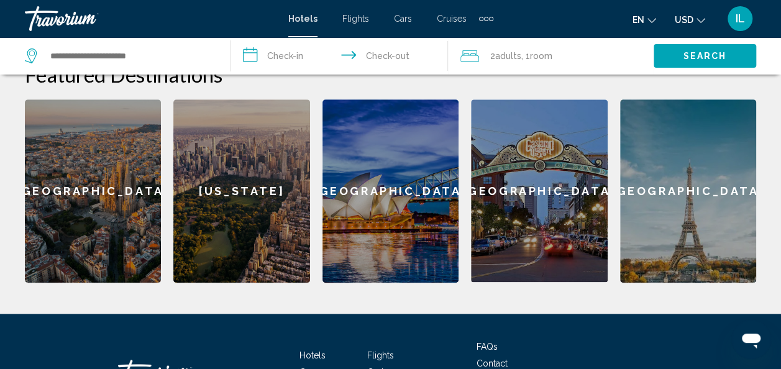
click at [500, 122] on div "[GEOGRAPHIC_DATA]" at bounding box center [539, 190] width 136 height 183
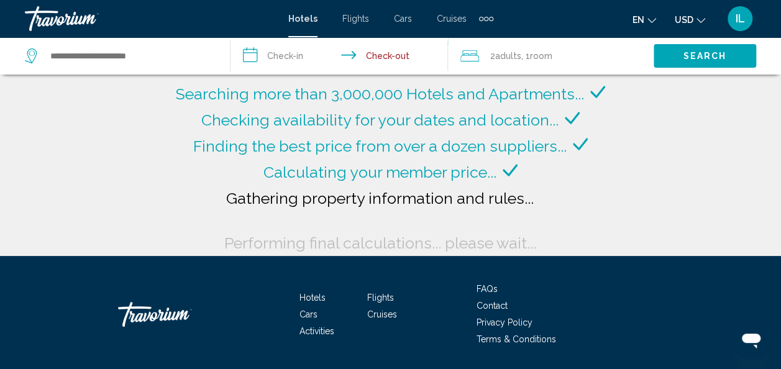
type input "**********"
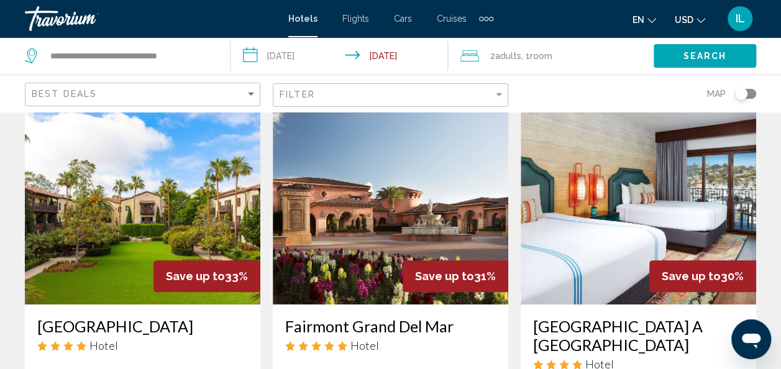
scroll to position [553, 0]
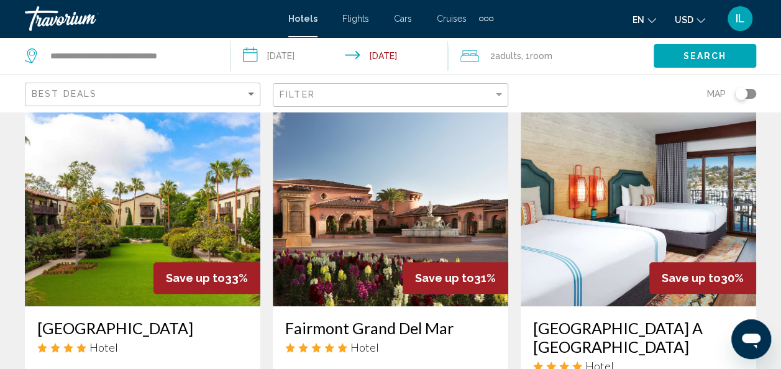
click at [122, 182] on img "Main content" at bounding box center [142, 206] width 235 height 199
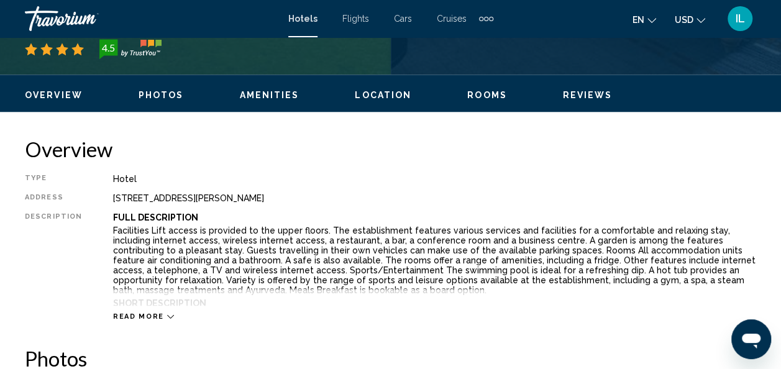
scroll to position [148, 0]
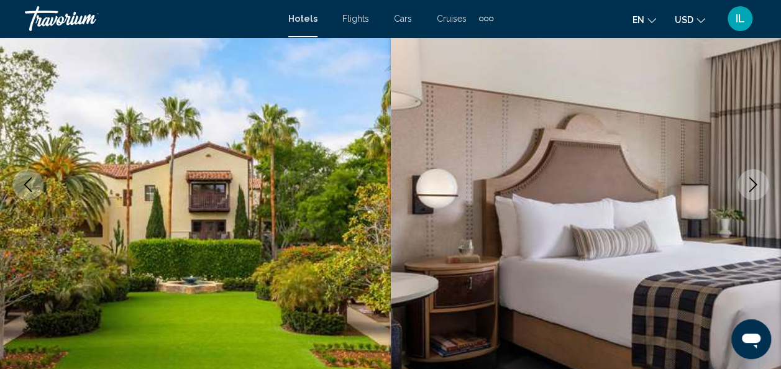
click at [746, 179] on icon "Next image" at bounding box center [753, 184] width 15 height 15
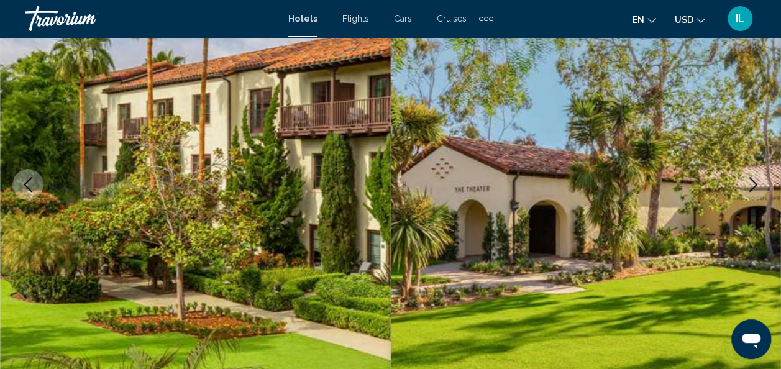
click at [748, 183] on icon "Next image" at bounding box center [753, 184] width 15 height 15
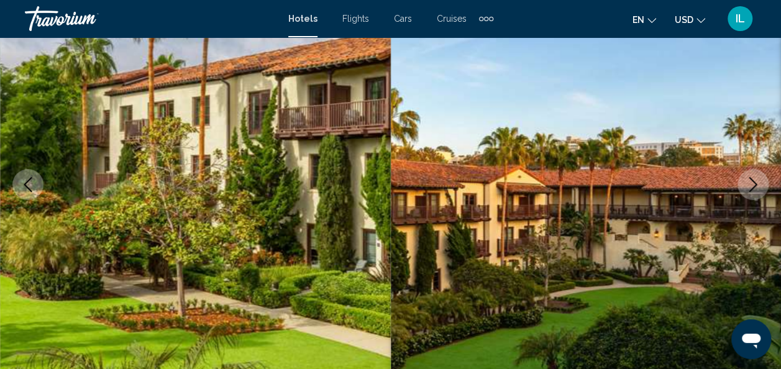
click at [748, 183] on icon "Next image" at bounding box center [753, 184] width 15 height 15
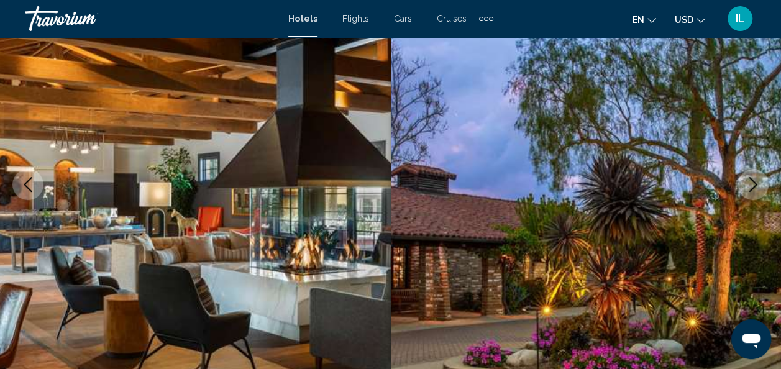
click at [748, 183] on icon "Next image" at bounding box center [753, 184] width 15 height 15
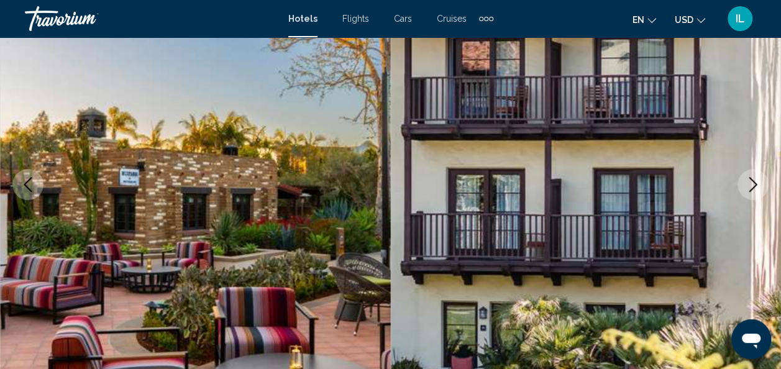
click at [748, 183] on icon "Next image" at bounding box center [753, 184] width 15 height 15
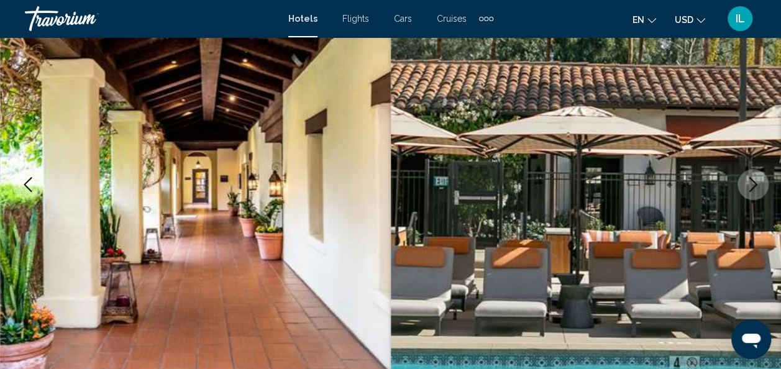
click at [748, 183] on icon "Next image" at bounding box center [753, 184] width 15 height 15
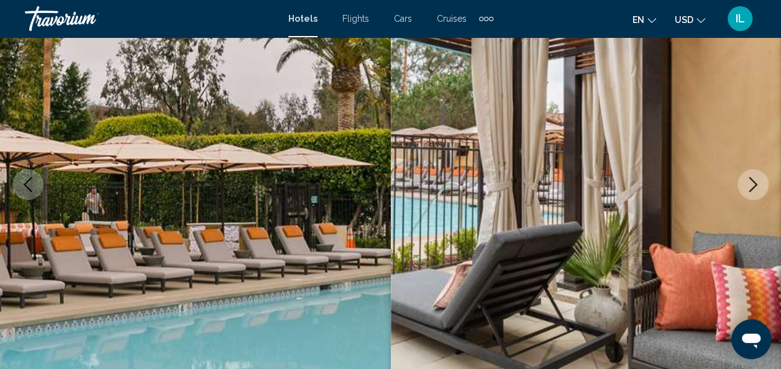
click at [748, 183] on icon "Next image" at bounding box center [753, 184] width 15 height 15
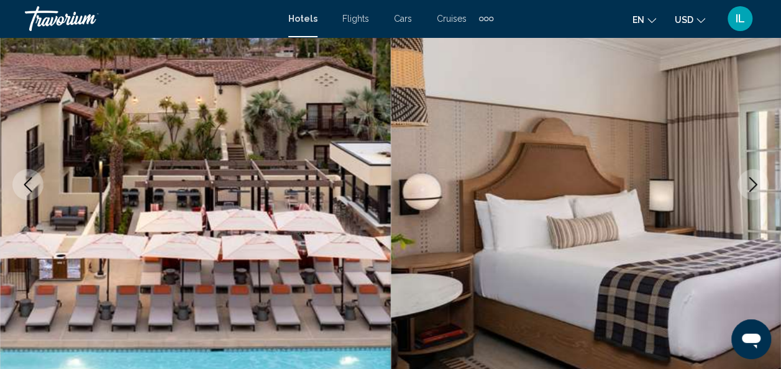
click at [748, 183] on icon "Next image" at bounding box center [753, 184] width 15 height 15
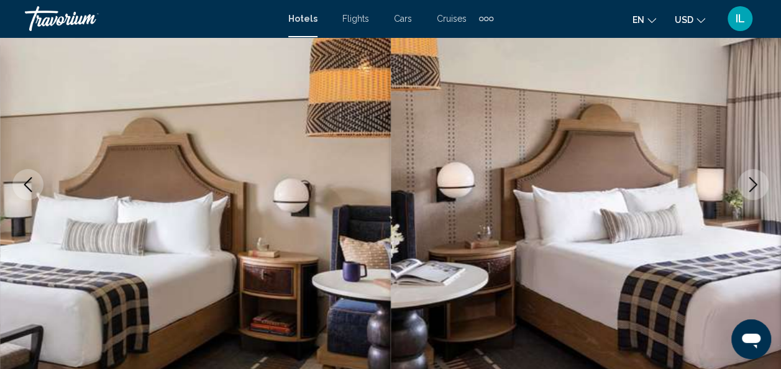
click at [748, 183] on icon "Next image" at bounding box center [753, 184] width 15 height 15
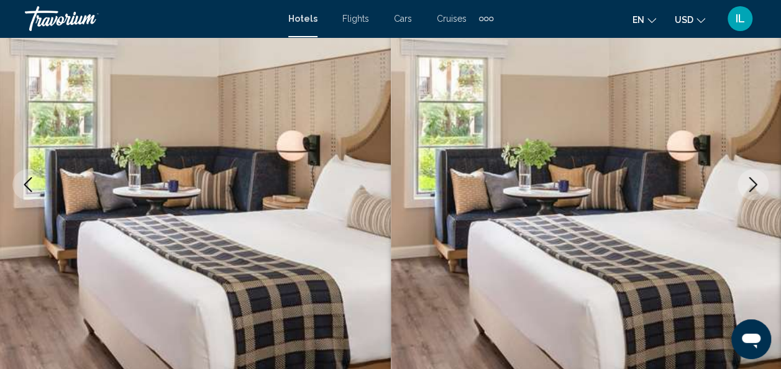
click at [748, 183] on icon "Next image" at bounding box center [753, 184] width 15 height 15
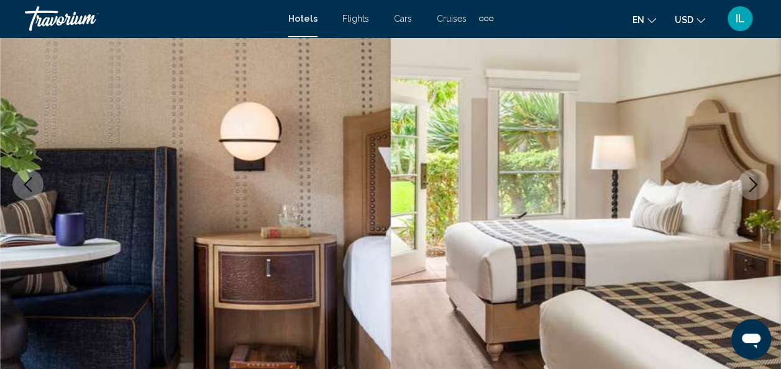
click at [748, 183] on icon "Next image" at bounding box center [753, 184] width 15 height 15
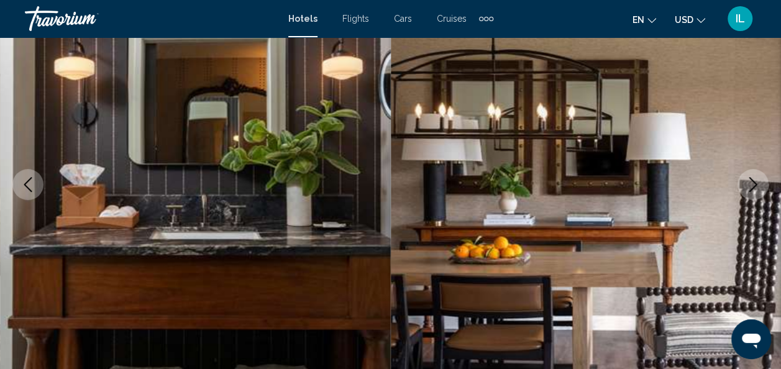
click at [32, 185] on icon "Previous image" at bounding box center [28, 184] width 15 height 15
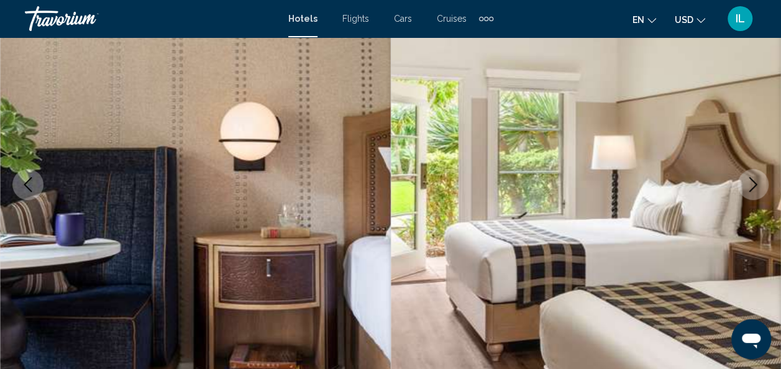
click at [750, 185] on icon "Next image" at bounding box center [753, 184] width 15 height 15
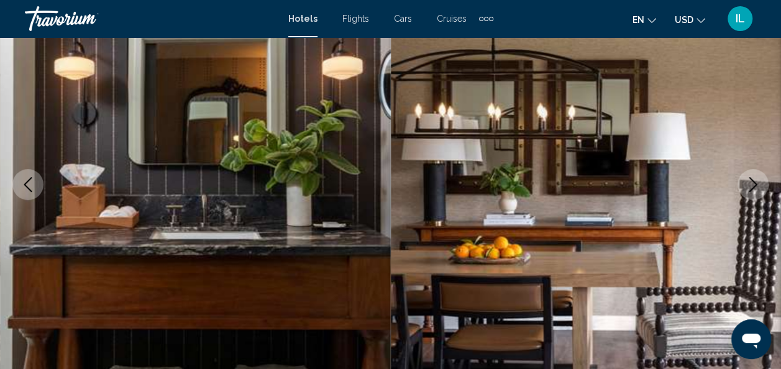
click at [750, 185] on icon "Next image" at bounding box center [753, 184] width 15 height 15
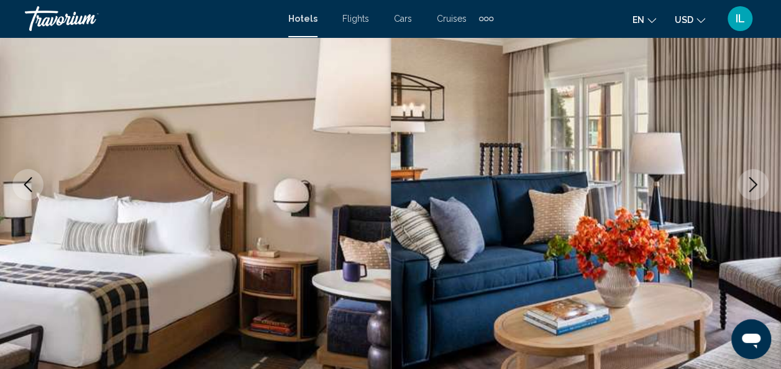
click at [750, 185] on icon "Next image" at bounding box center [753, 184] width 15 height 15
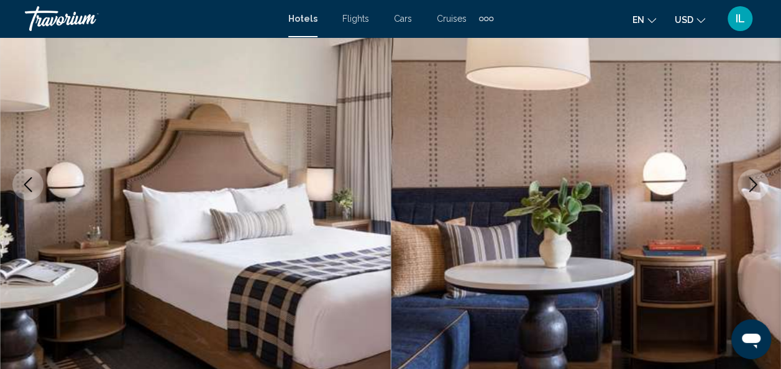
click at [750, 185] on icon "Next image" at bounding box center [753, 184] width 15 height 15
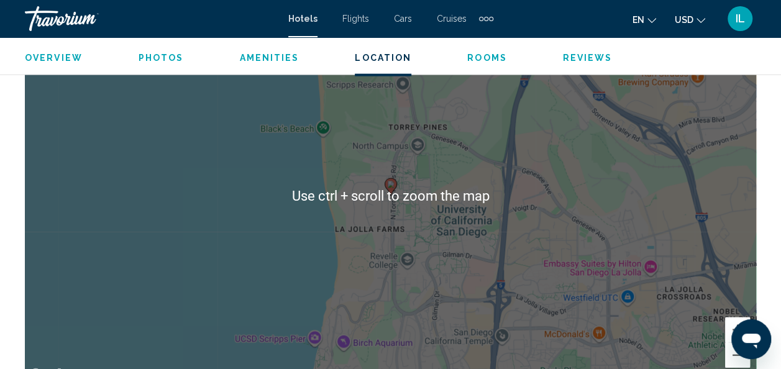
scroll to position [1460, 0]
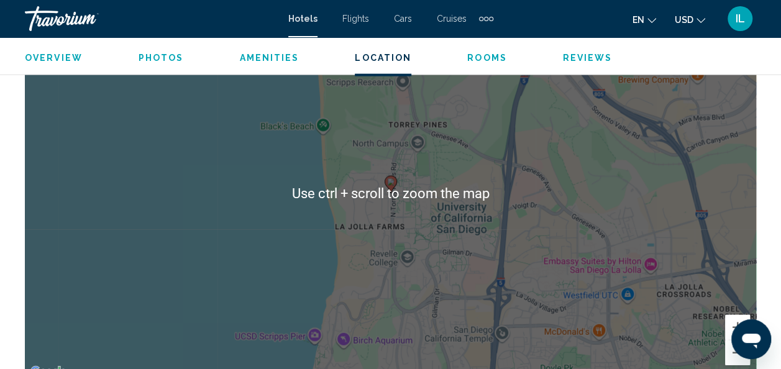
click at [377, 192] on div "To activate drag with keyboard, press Alt + Enter. Once in keyboard drag state,…" at bounding box center [390, 193] width 731 height 373
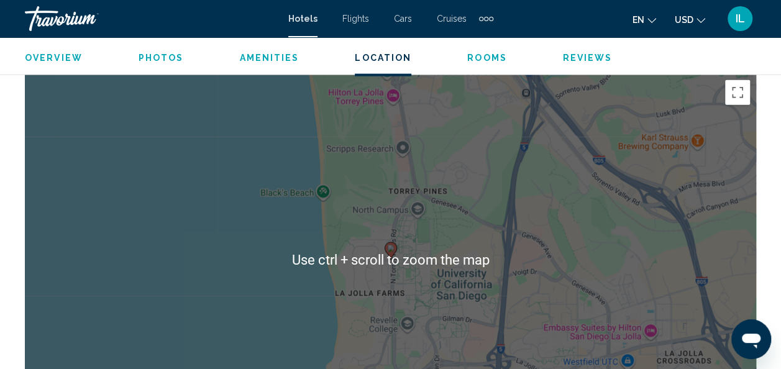
scroll to position [1396, 0]
click at [399, 262] on div "To activate drag with keyboard, press Alt + Enter. Once in keyboard drag state,…" at bounding box center [390, 258] width 731 height 373
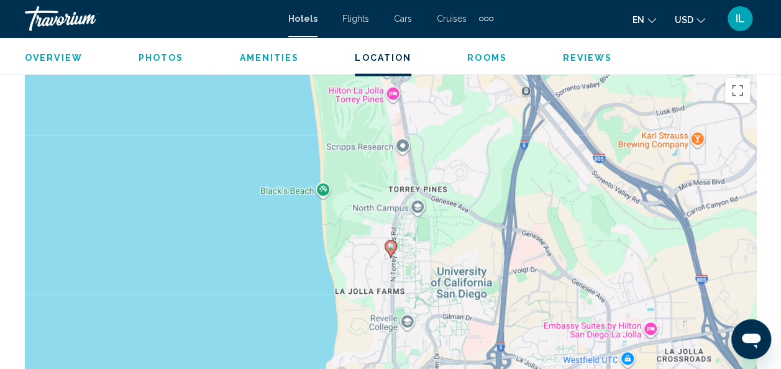
click at [389, 245] on image "Main content" at bounding box center [390, 246] width 7 height 7
click at [467, 55] on span "Rooms" at bounding box center [487, 58] width 40 height 10
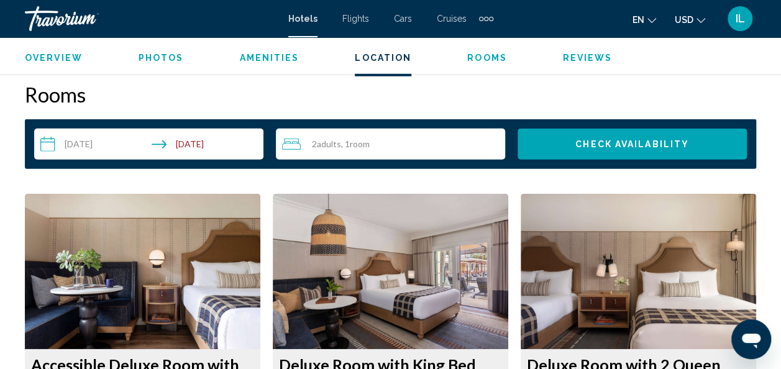
scroll to position [1791, 0]
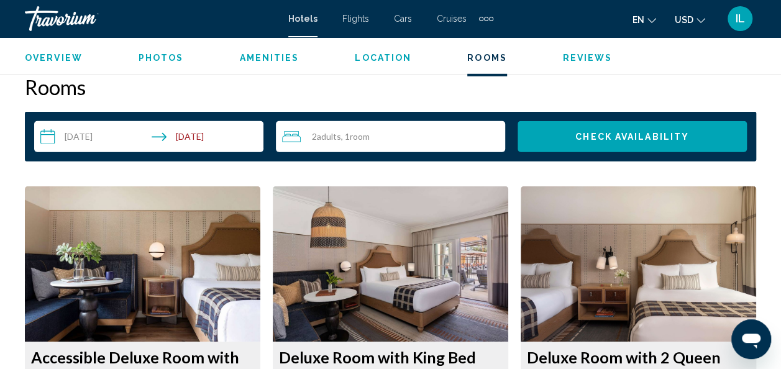
click at [342, 137] on span ", 1 Room rooms" at bounding box center [355, 137] width 29 height 10
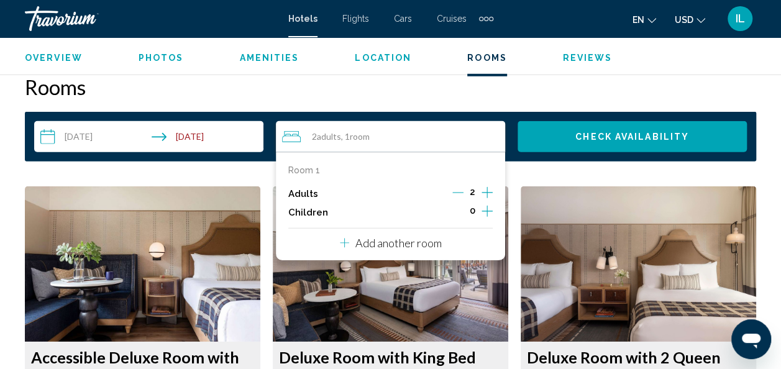
click at [490, 209] on icon "Increment children" at bounding box center [487, 211] width 11 height 15
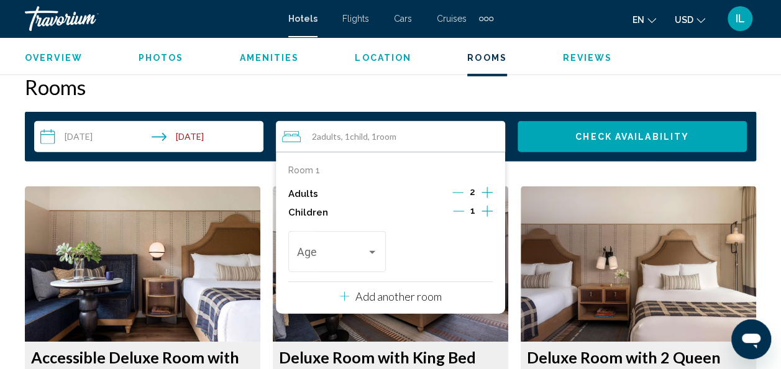
click at [490, 209] on icon "Increment children" at bounding box center [487, 211] width 11 height 15
click at [370, 251] on div "Travelers: 2 adults, 2 children" at bounding box center [372, 252] width 6 height 3
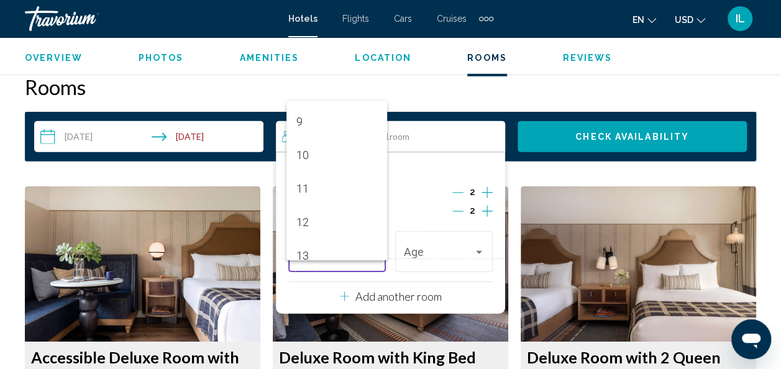
scroll to position [289, 0]
click at [350, 224] on span "12" at bounding box center [336, 232] width 81 height 34
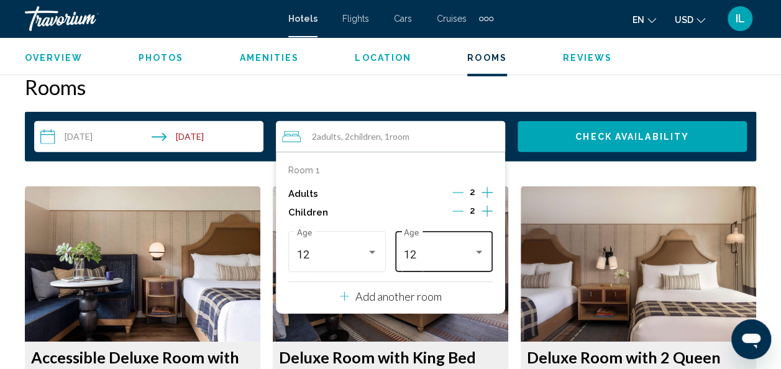
click at [486, 244] on div "12 Age" at bounding box center [444, 250] width 98 height 44
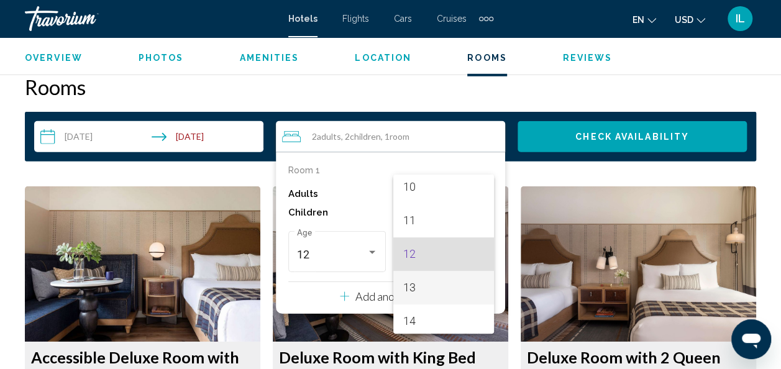
scroll to position [445, 0]
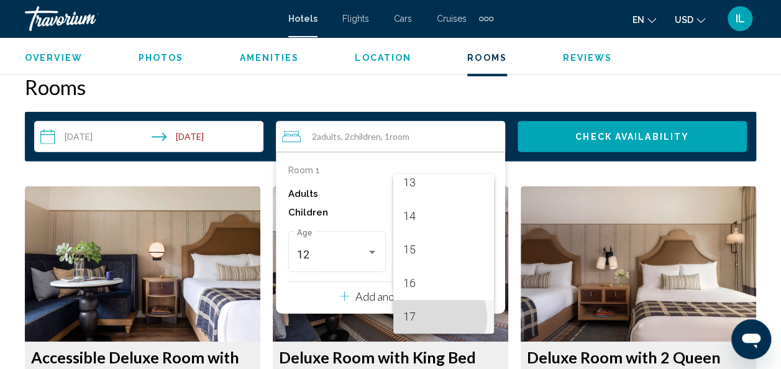
click at [431, 318] on span "17" at bounding box center [443, 317] width 81 height 34
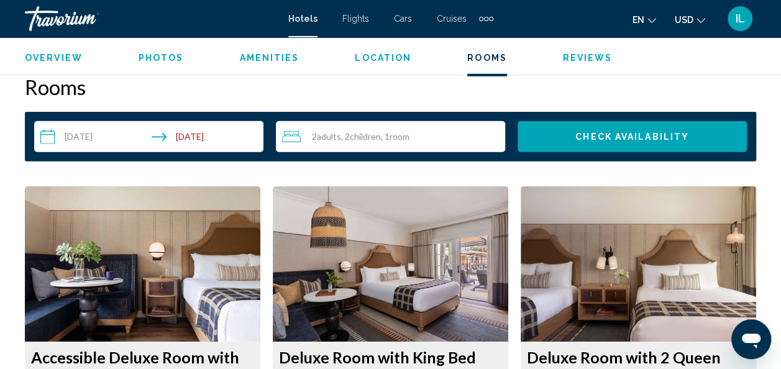
click at [81, 133] on input "**********" at bounding box center [151, 138] width 234 height 35
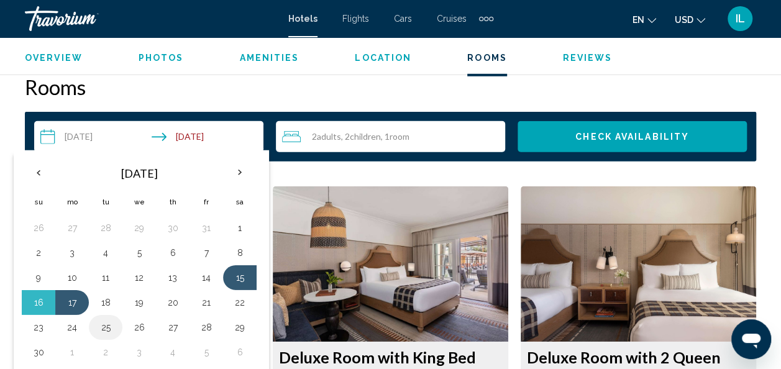
click at [103, 326] on button "25" at bounding box center [106, 327] width 20 height 17
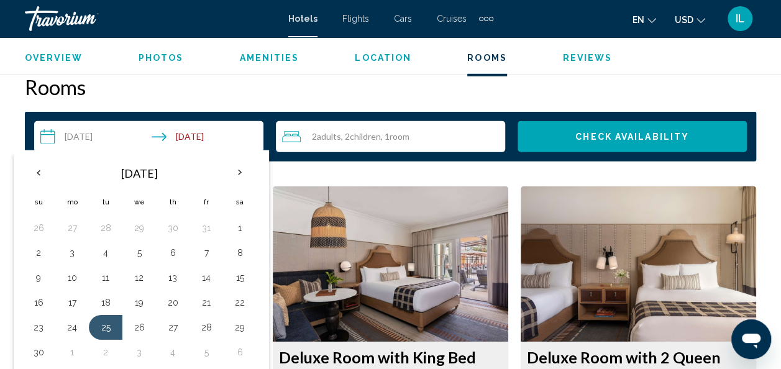
click at [58, 143] on input "**********" at bounding box center [151, 138] width 234 height 35
click at [40, 167] on th "Previous month" at bounding box center [39, 172] width 34 height 27
click at [104, 324] on button "26" at bounding box center [106, 327] width 20 height 17
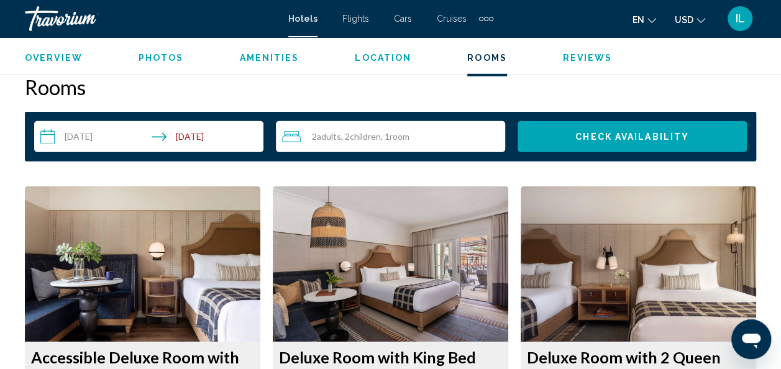
click at [109, 133] on input "**********" at bounding box center [151, 138] width 234 height 35
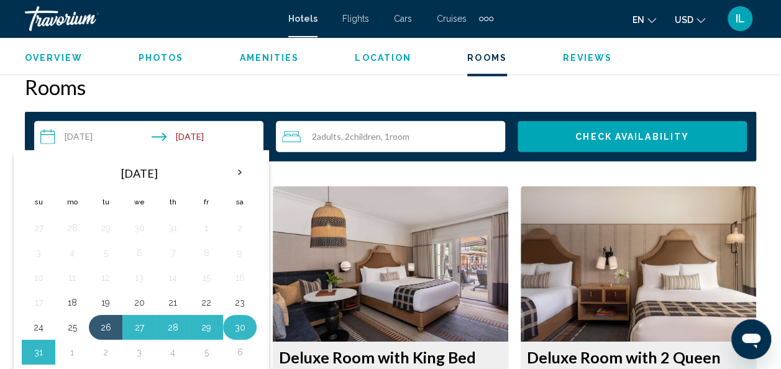
click at [241, 323] on button "30" at bounding box center [240, 327] width 20 height 17
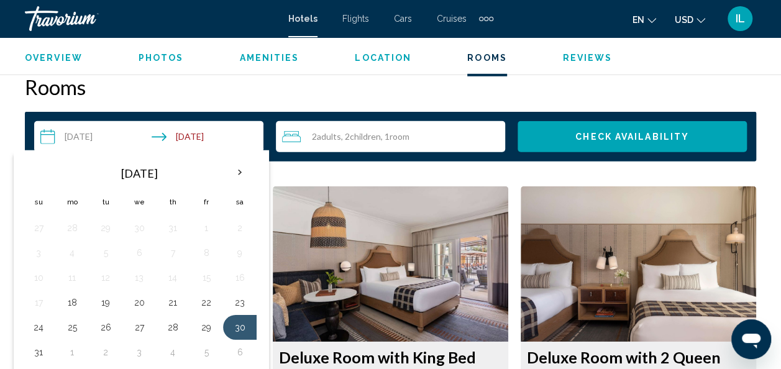
click at [161, 135] on input "**********" at bounding box center [151, 138] width 234 height 35
drag, startPoint x: 161, startPoint y: 135, endPoint x: 191, endPoint y: 134, distance: 30.5
click at [191, 134] on input "**********" at bounding box center [151, 138] width 234 height 35
drag, startPoint x: 76, startPoint y: 328, endPoint x: 82, endPoint y: 331, distance: 6.4
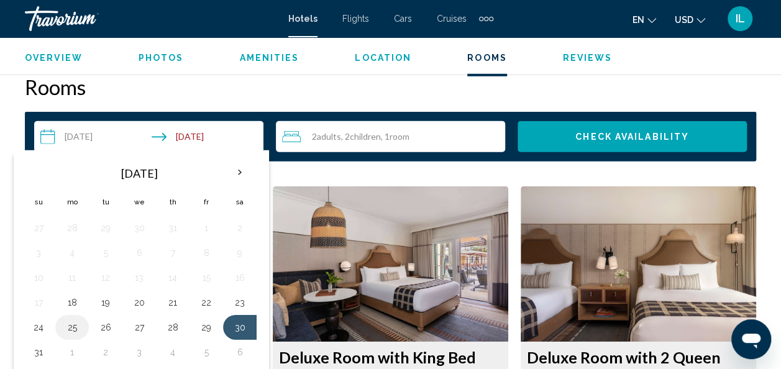
click at [82, 331] on td "25" at bounding box center [72, 327] width 34 height 25
click at [103, 331] on button "26" at bounding box center [106, 327] width 20 height 17
type input "**********"
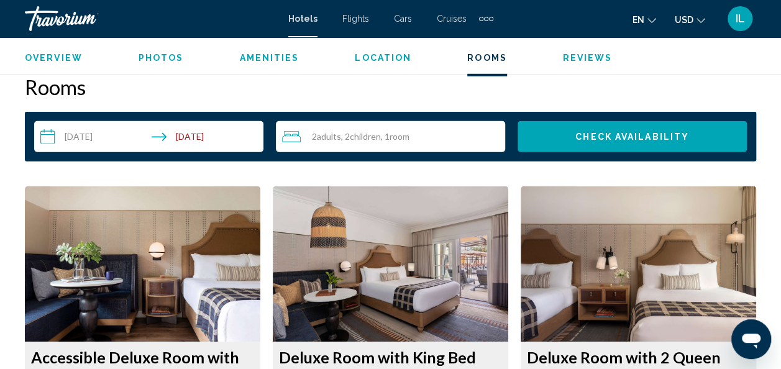
click at [88, 139] on input "**********" at bounding box center [151, 138] width 234 height 35
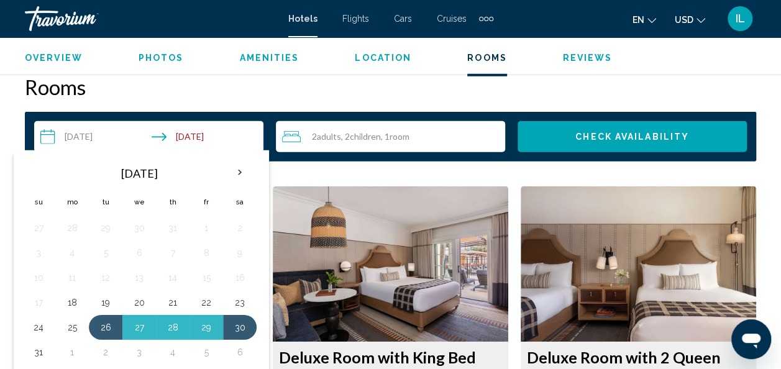
click at [106, 143] on input "**********" at bounding box center [151, 138] width 234 height 35
click at [242, 321] on button "30" at bounding box center [240, 327] width 20 height 17
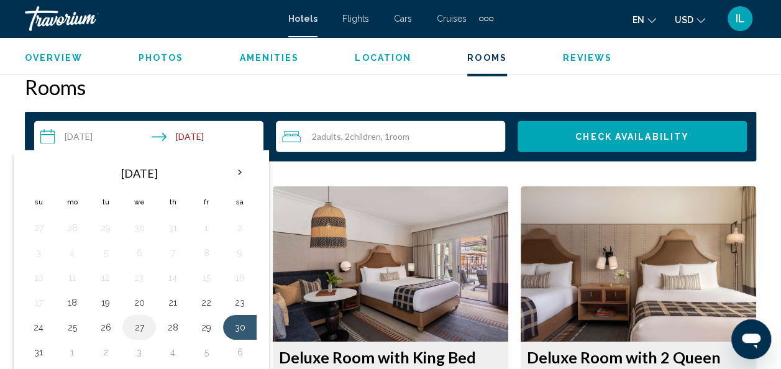
drag, startPoint x: 101, startPoint y: 323, endPoint x: 138, endPoint y: 329, distance: 37.7
click at [138, 329] on tr "24 25 26 27 28 29 30" at bounding box center [139, 327] width 235 height 25
drag, startPoint x: 138, startPoint y: 329, endPoint x: 107, endPoint y: 322, distance: 31.7
click at [107, 322] on tr "24 25 26 27 28 29 30" at bounding box center [139, 327] width 235 height 25
click at [107, 322] on button "26" at bounding box center [106, 327] width 20 height 17
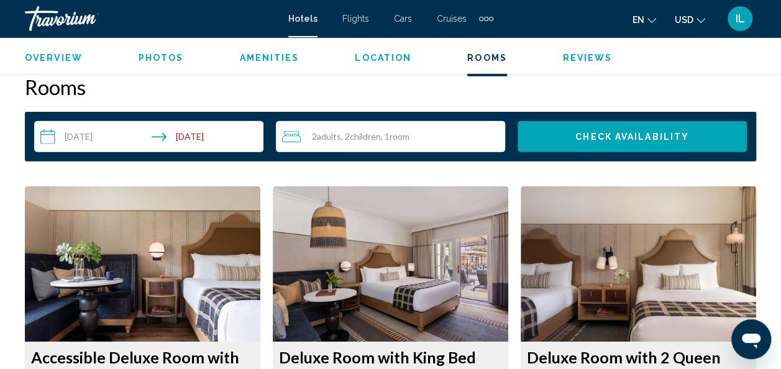
click at [102, 129] on input "**********" at bounding box center [151, 138] width 234 height 35
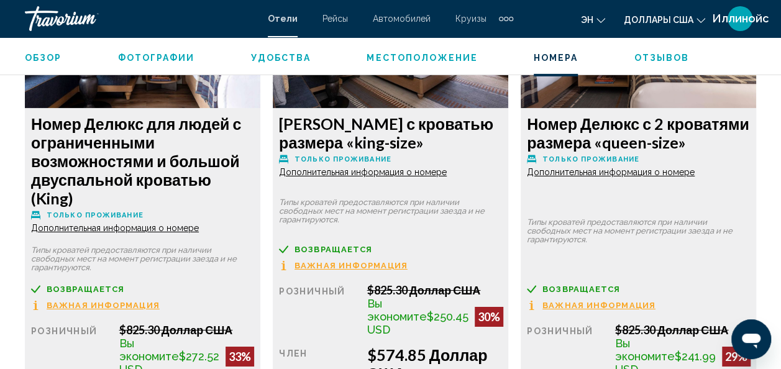
scroll to position [2029, 0]
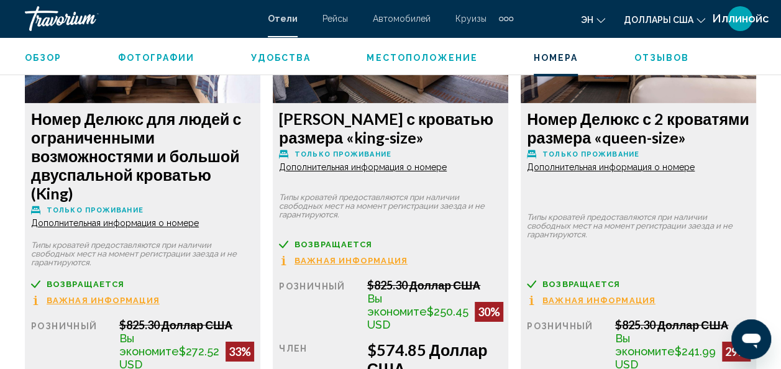
click at [160, 296] on span "Важная информация" at bounding box center [103, 300] width 113 height 8
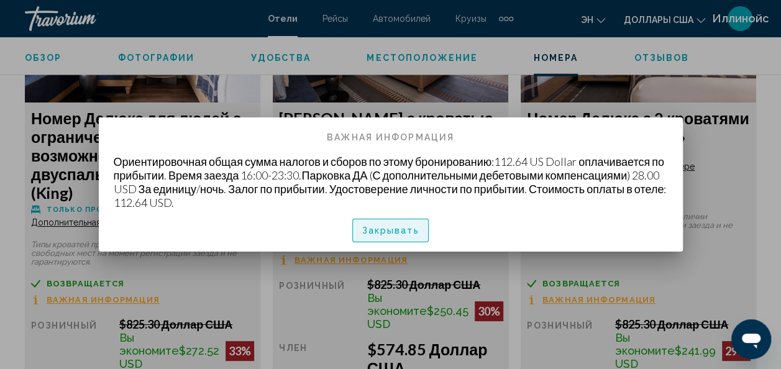
click at [369, 225] on span "Закрывать" at bounding box center [390, 230] width 57 height 10
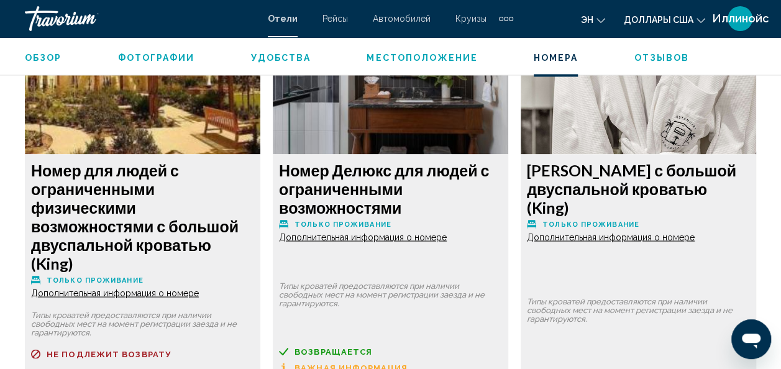
scroll to position [5649, 0]
